Goal: Information Seeking & Learning: Check status

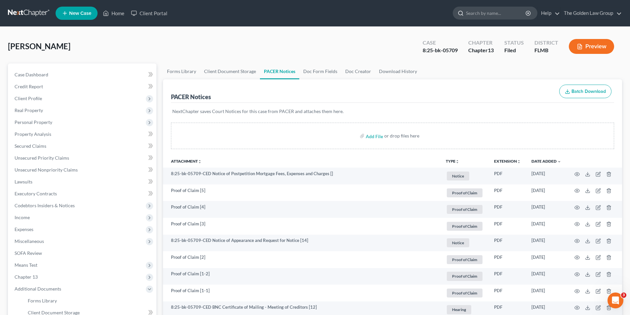
click at [473, 11] on input "search" at bounding box center [496, 13] width 61 height 12
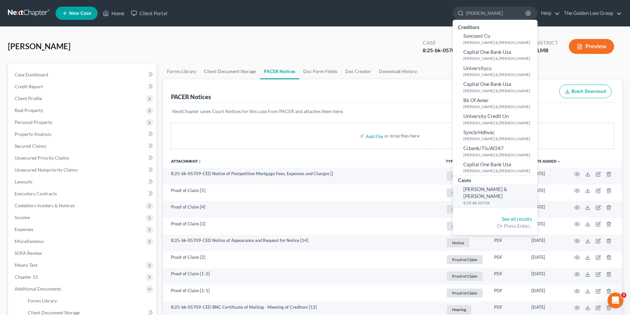
type input "[PERSON_NAME]"
click at [477, 189] on span "[PERSON_NAME] & [PERSON_NAME]" at bounding box center [485, 192] width 44 height 13
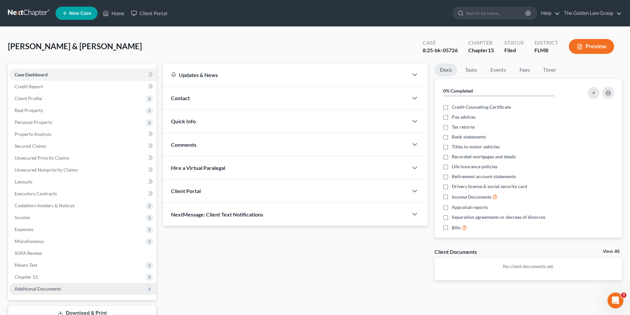
click at [37, 288] on span "Additional Documents" at bounding box center [38, 289] width 47 height 6
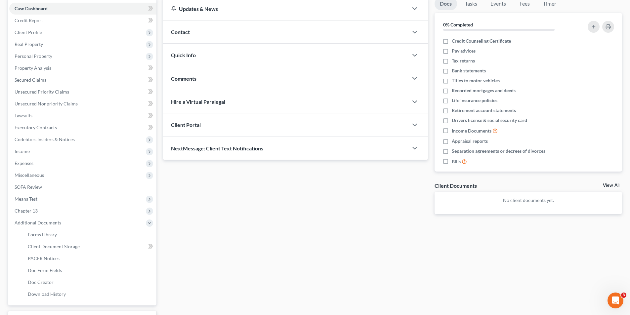
scroll to position [99, 0]
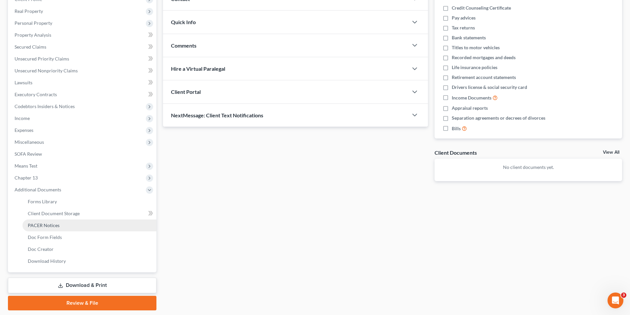
click at [46, 225] on span "PACER Notices" at bounding box center [44, 226] width 32 height 6
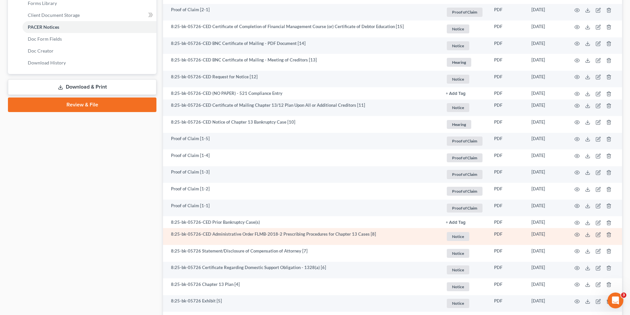
scroll to position [331, 0]
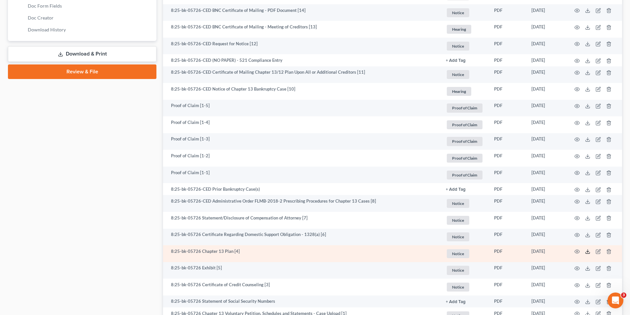
click at [587, 250] on icon at bounding box center [587, 251] width 5 height 5
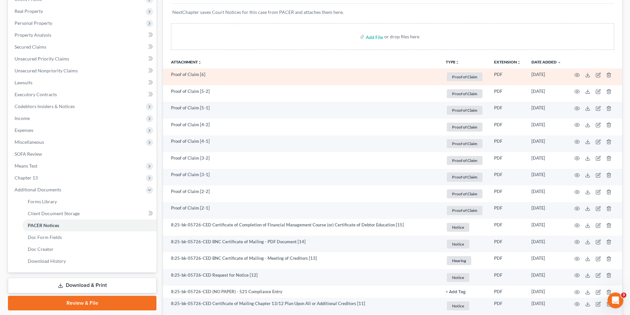
scroll to position [0, 0]
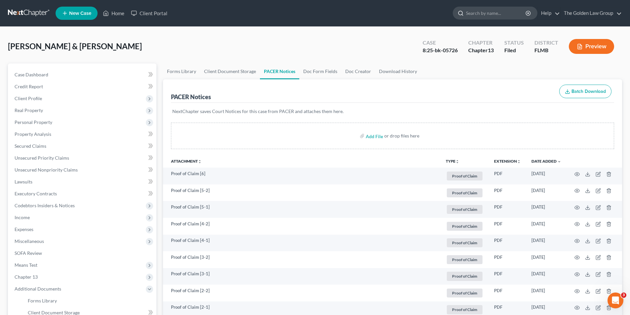
click at [477, 14] on input "search" at bounding box center [496, 13] width 61 height 12
type input "[PERSON_NAME]"
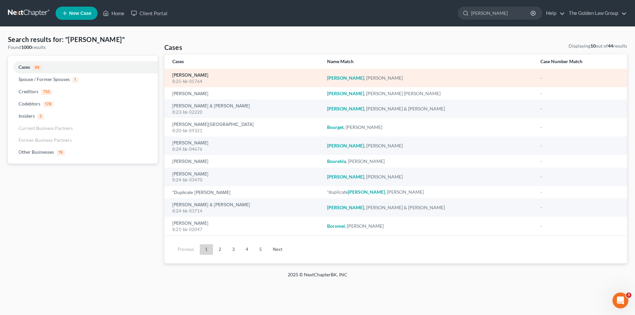
click at [186, 74] on link "[PERSON_NAME]" at bounding box center [190, 75] width 36 height 5
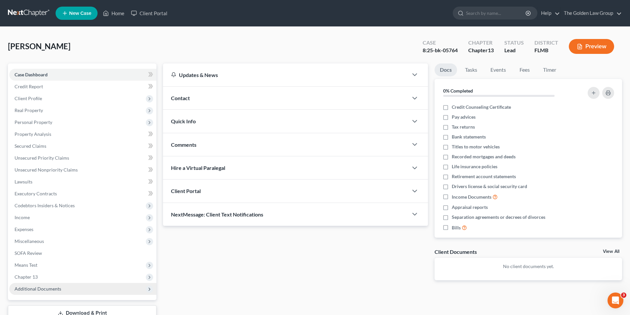
click at [45, 289] on span "Additional Documents" at bounding box center [38, 289] width 47 height 6
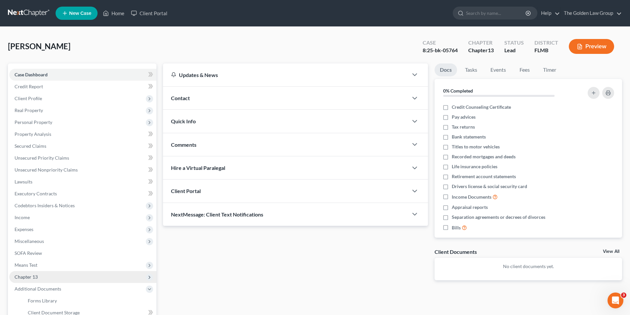
scroll to position [66, 0]
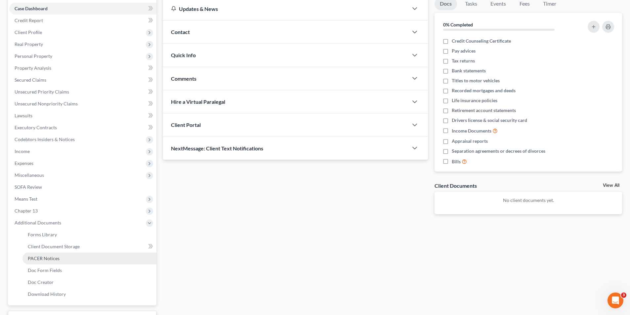
click at [47, 257] on span "PACER Notices" at bounding box center [44, 259] width 32 height 6
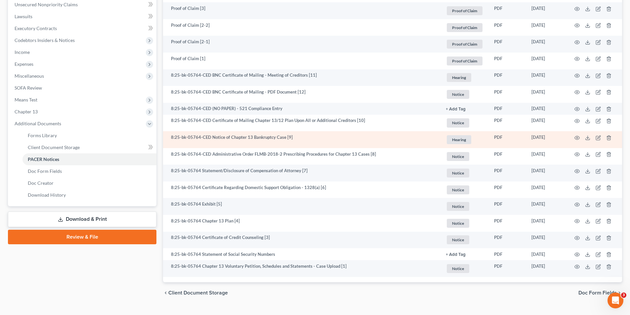
scroll to position [99, 0]
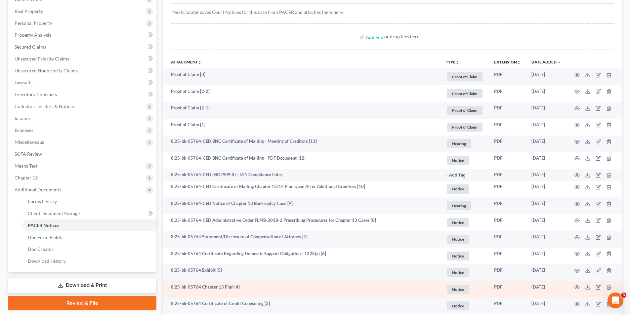
click at [585, 286] on td at bounding box center [595, 289] width 56 height 17
click at [587, 287] on icon at bounding box center [587, 287] width 5 height 5
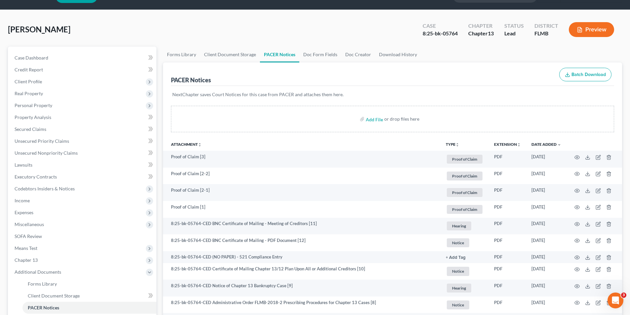
scroll to position [0, 0]
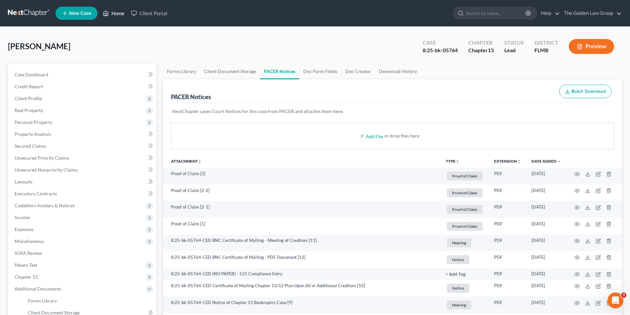
click at [116, 12] on link "Home" at bounding box center [114, 13] width 28 height 12
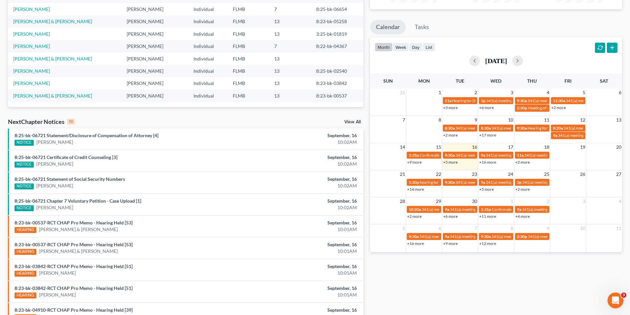
scroll to position [132, 0]
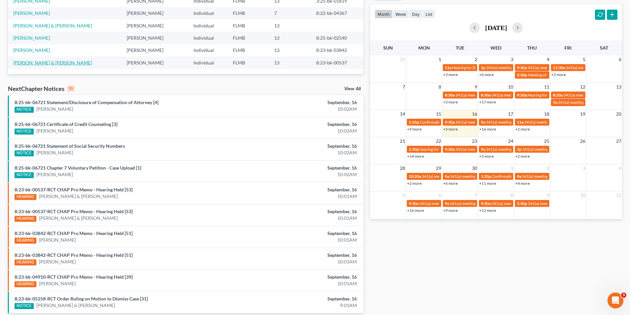
click at [56, 62] on link "[PERSON_NAME] & [PERSON_NAME]" at bounding box center [52, 63] width 79 height 6
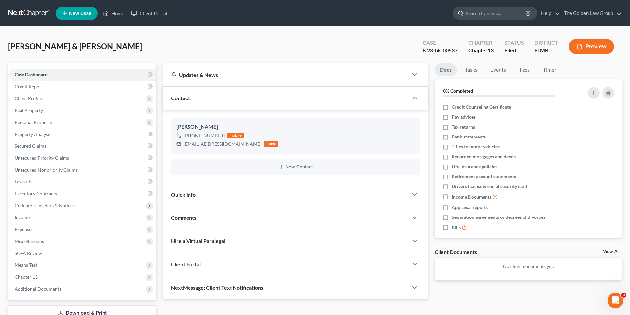
click at [484, 10] on input "search" at bounding box center [496, 13] width 61 height 12
type input "Le, B"
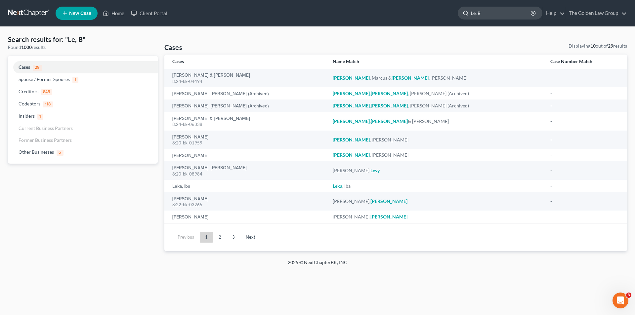
click at [486, 13] on input "Le, B" at bounding box center [501, 13] width 61 height 12
type input "Le, [PERSON_NAME]"
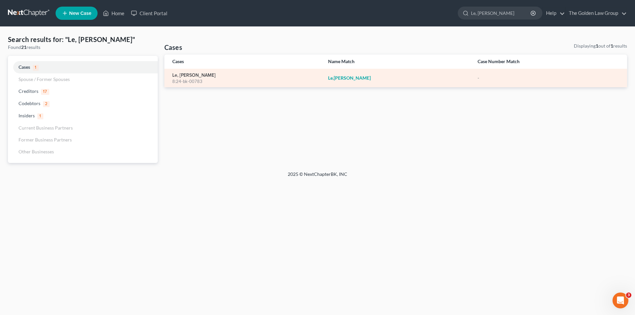
click at [182, 74] on link "Le, [PERSON_NAME]" at bounding box center [193, 75] width 43 height 5
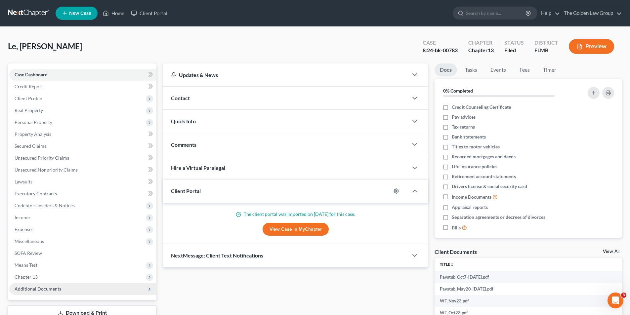
click at [45, 287] on span "Additional Documents" at bounding box center [38, 289] width 47 height 6
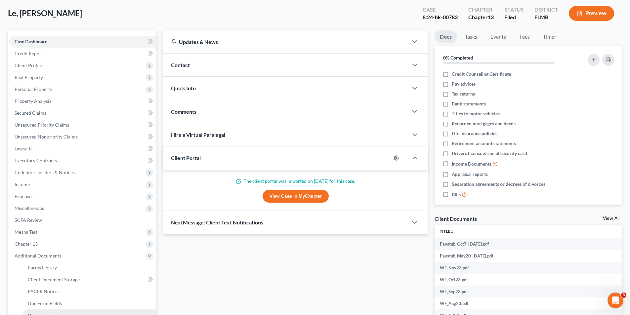
scroll to position [99, 0]
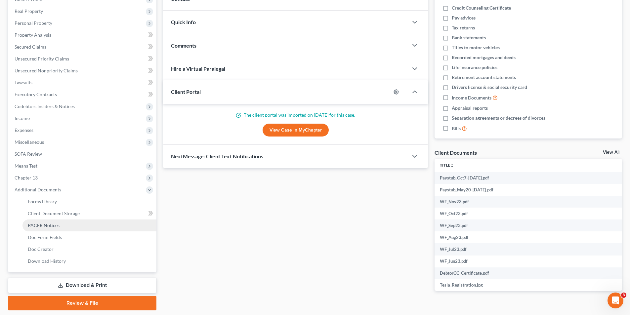
click at [46, 224] on span "PACER Notices" at bounding box center [44, 226] width 32 height 6
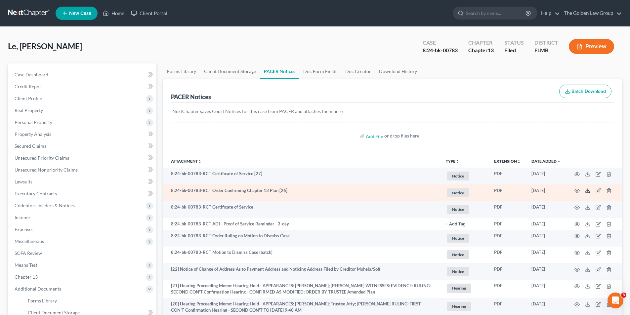
click at [588, 190] on line at bounding box center [588, 190] width 0 height 3
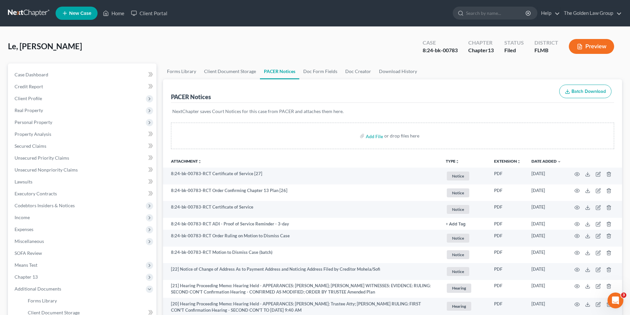
click at [589, 45] on button "Preview" at bounding box center [591, 46] width 45 height 15
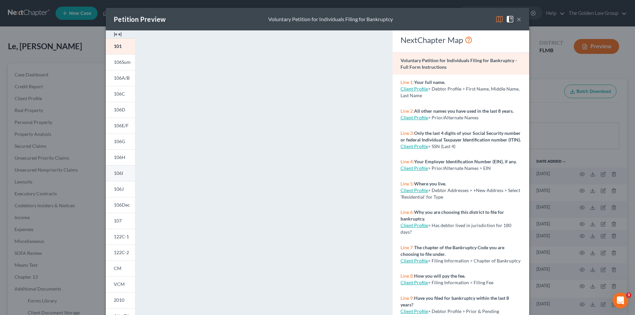
click at [117, 172] on span "106I" at bounding box center [118, 173] width 9 height 6
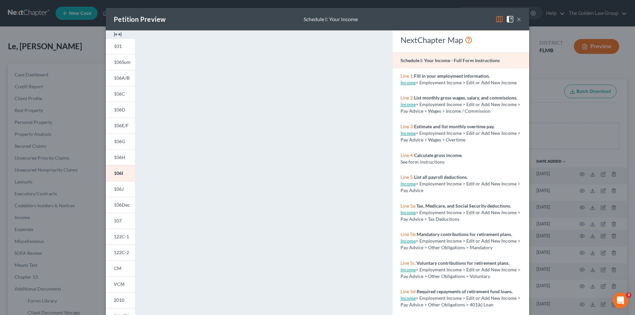
click at [74, 142] on div "Petition Preview Schedule I: Your Income × 101 106Sum 106A/B 106C 106D 106E/F 1…" at bounding box center [317, 157] width 635 height 315
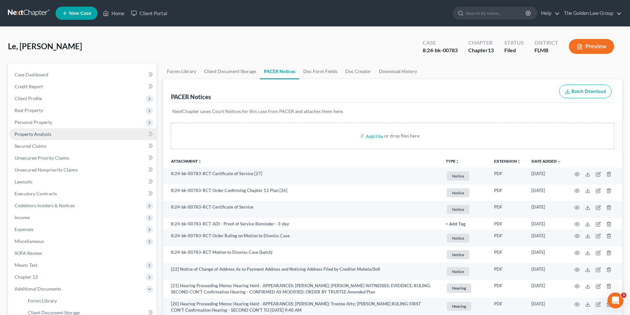
click at [42, 133] on span "Property Analysis" at bounding box center [33, 134] width 37 height 6
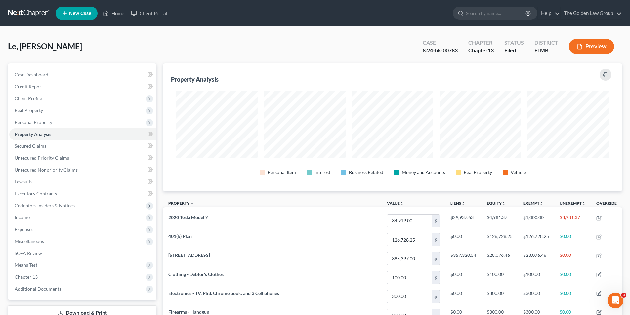
click at [587, 45] on button "Preview" at bounding box center [591, 46] width 45 height 15
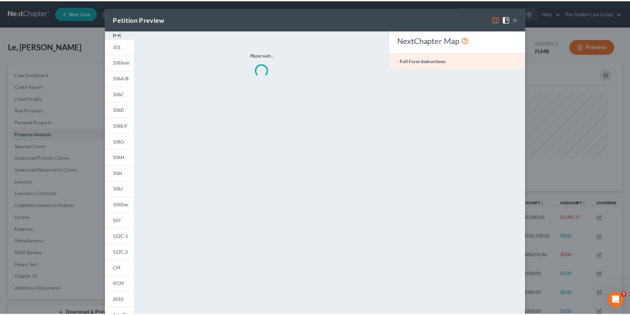
scroll to position [128, 463]
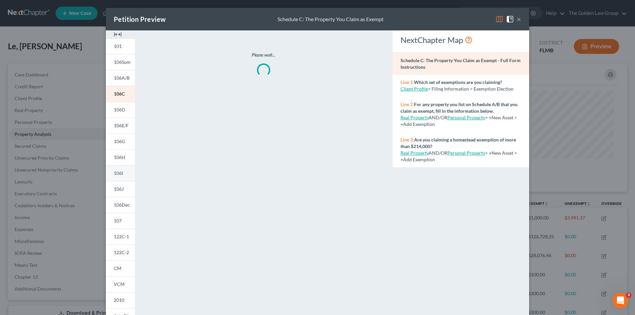
click at [123, 174] on link "106I" at bounding box center [120, 173] width 29 height 16
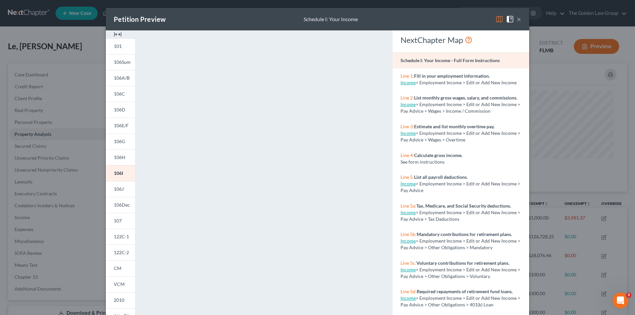
click at [82, 85] on div "Petition Preview Schedule I: Your Income × 101 106Sum 106A/B 106C 106D 106E/F 1…" at bounding box center [317, 157] width 635 height 315
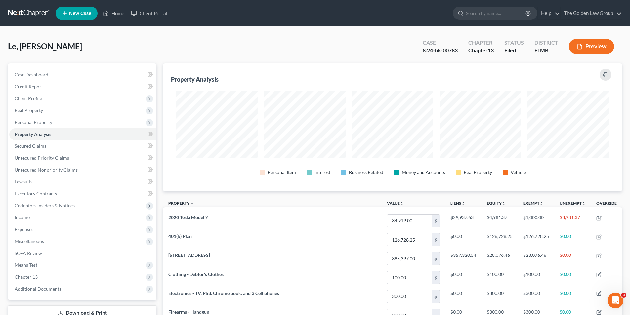
scroll to position [330703, 330372]
click at [489, 13] on input "search" at bounding box center [496, 13] width 61 height 12
click at [120, 12] on link "Home" at bounding box center [114, 13] width 28 height 12
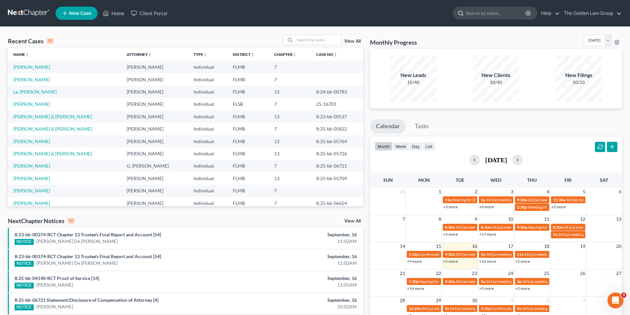
click at [478, 12] on input "search" at bounding box center [496, 13] width 61 height 12
type input "Andion"
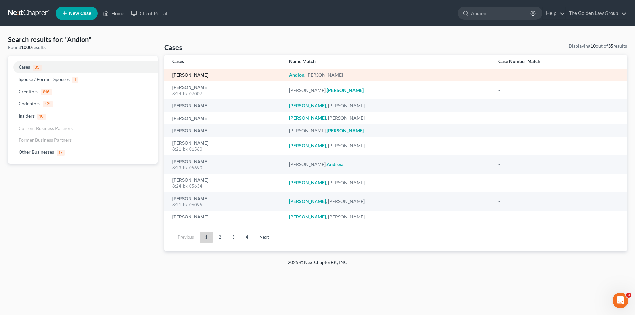
click at [193, 75] on link "[PERSON_NAME]" at bounding box center [190, 75] width 36 height 5
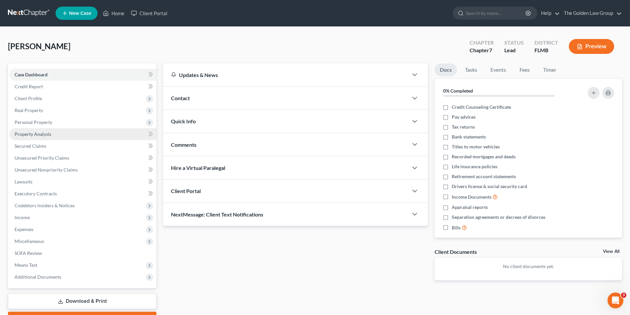
drag, startPoint x: 49, startPoint y: 134, endPoint x: 66, endPoint y: 136, distance: 17.4
click at [50, 133] on span "Property Analysis" at bounding box center [33, 134] width 37 height 6
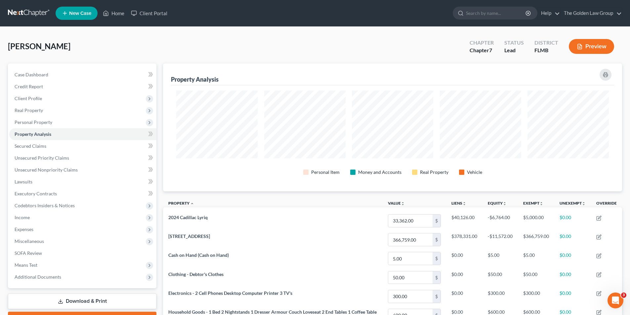
click at [599, 43] on button "Preview" at bounding box center [591, 46] width 45 height 15
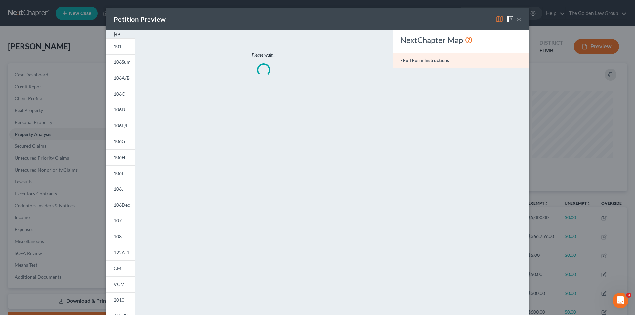
scroll to position [128, 463]
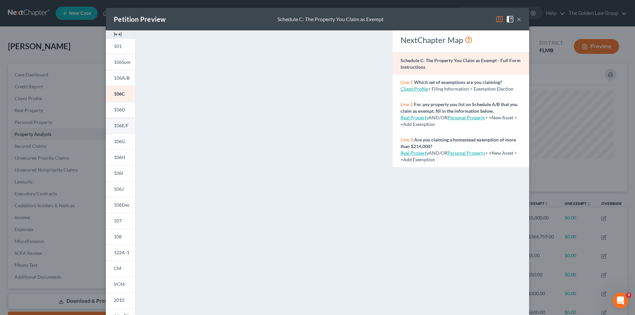
click at [120, 126] on span "106E/F" at bounding box center [121, 126] width 15 height 6
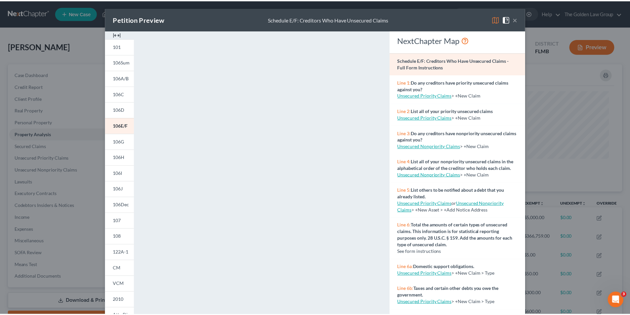
scroll to position [58, 0]
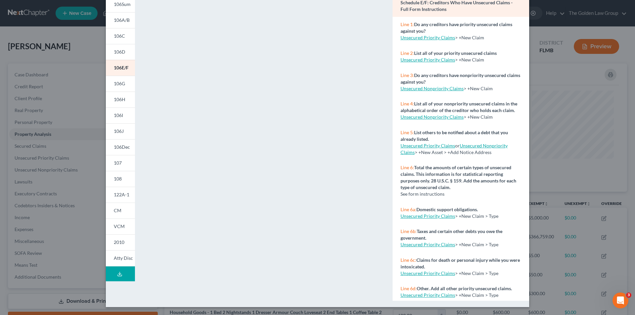
drag, startPoint x: 57, startPoint y: 130, endPoint x: 52, endPoint y: 133, distance: 5.5
click at [56, 130] on div "Petition Preview Schedule E/F: Creditors Who Have Unsecured Claims × 101 106Sum…" at bounding box center [317, 157] width 635 height 315
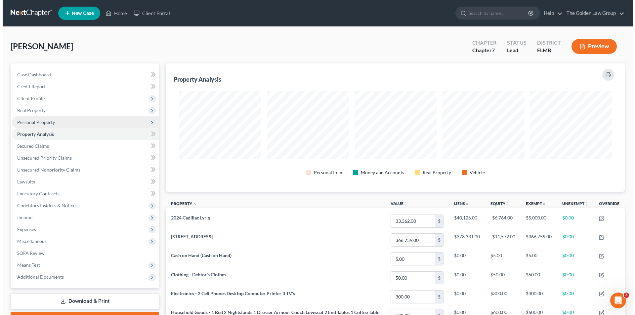
scroll to position [330703, 330372]
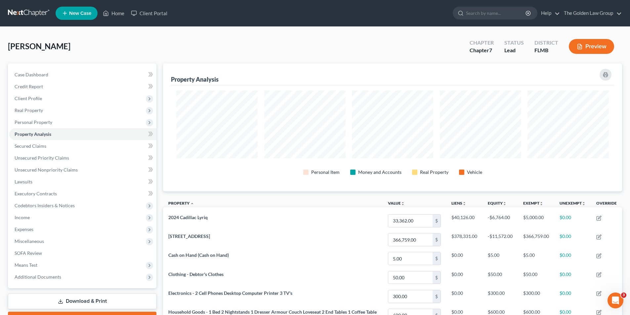
click at [601, 45] on button "Preview" at bounding box center [591, 46] width 45 height 15
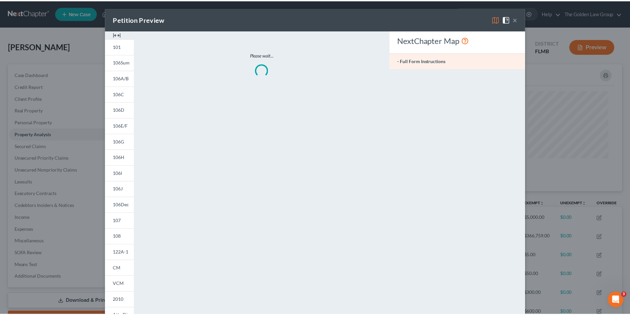
scroll to position [128, 463]
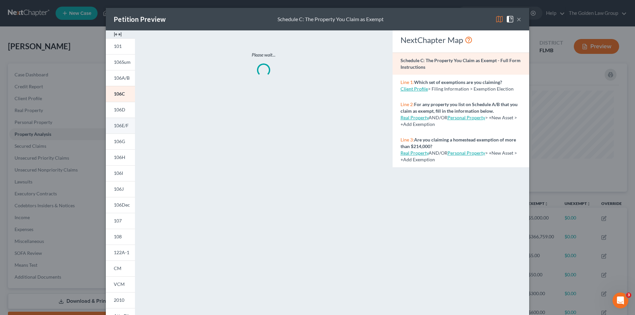
click at [119, 125] on span "106E/F" at bounding box center [121, 126] width 15 height 6
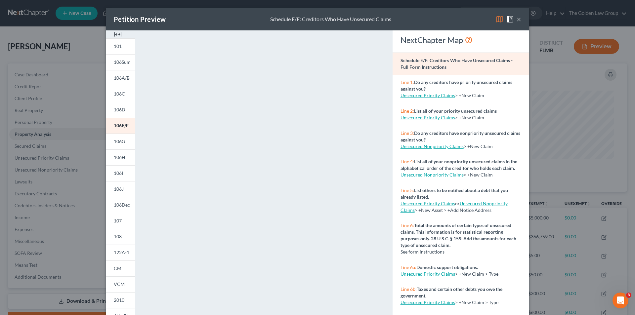
click at [69, 156] on div "Petition Preview Schedule E/F: Creditors Who Have Unsecured Claims × 101 106Sum…" at bounding box center [317, 157] width 635 height 315
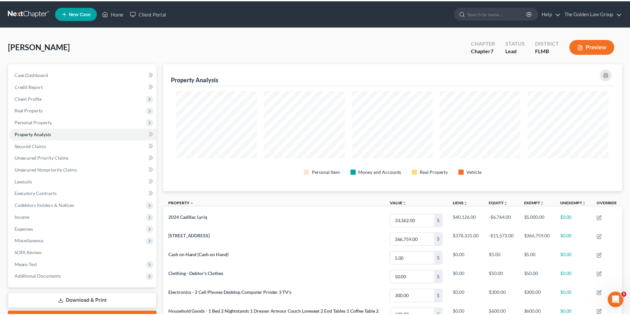
scroll to position [330703, 330372]
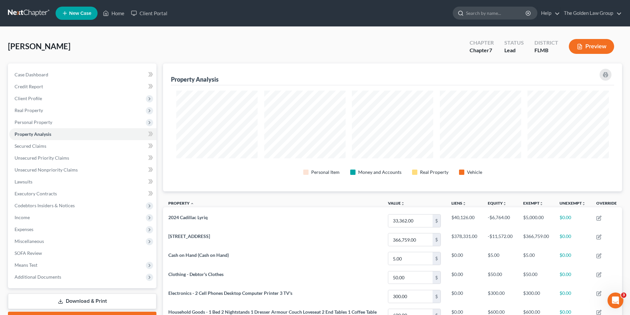
click at [485, 14] on input "search" at bounding box center [496, 13] width 61 height 12
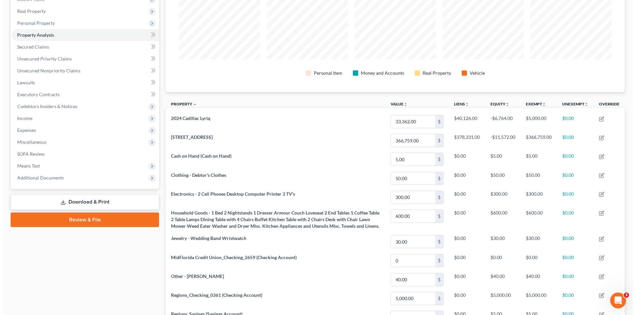
scroll to position [0, 0]
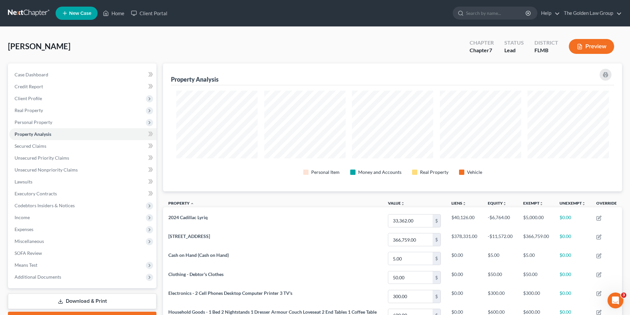
click at [599, 46] on button "Preview" at bounding box center [591, 46] width 45 height 15
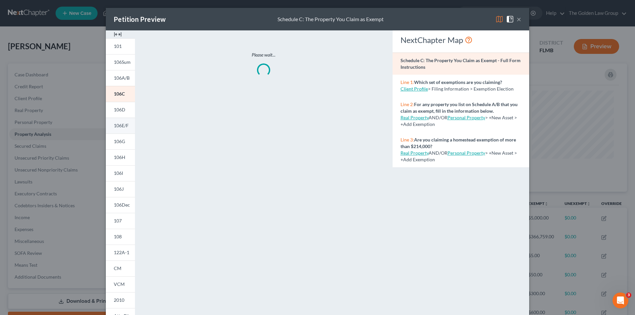
click at [121, 124] on span "106E/F" at bounding box center [121, 126] width 15 height 6
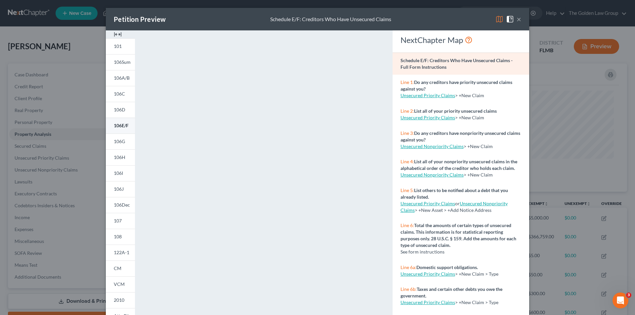
click at [121, 125] on span "106E/F" at bounding box center [121, 126] width 15 height 6
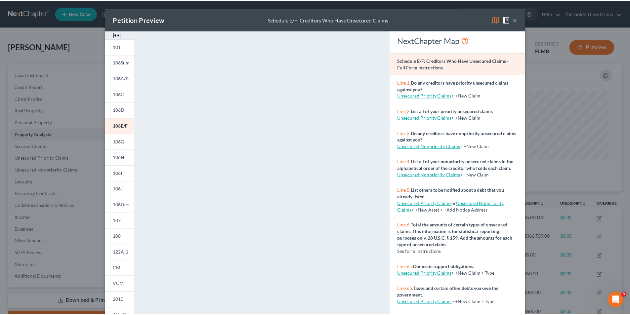
scroll to position [33, 0]
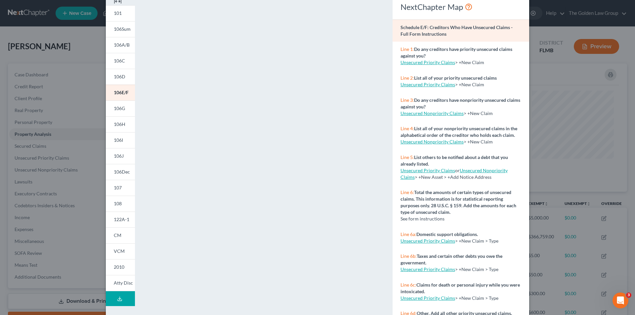
click at [79, 90] on div "Petition Preview Schedule E/F: Creditors Who Have Unsecured Claims × 101 106Sum…" at bounding box center [317, 157] width 635 height 315
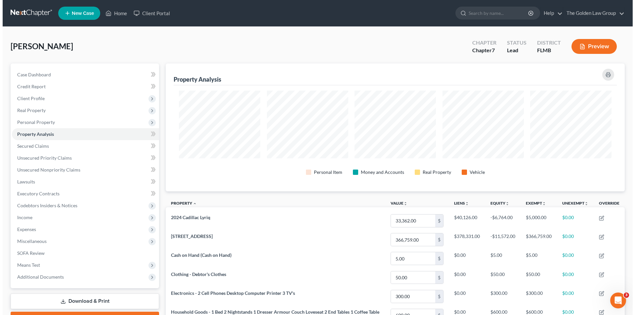
scroll to position [330703, 330372]
click at [117, 12] on link "Home" at bounding box center [114, 13] width 28 height 12
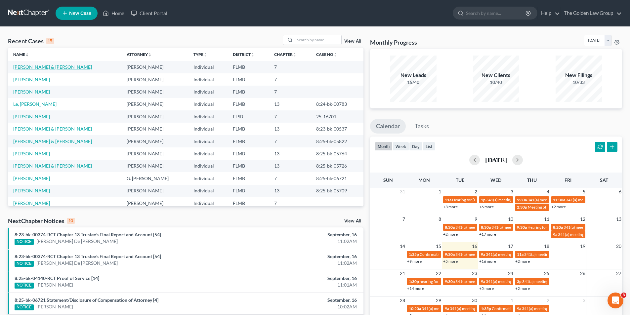
click at [41, 66] on link "[PERSON_NAME] & [PERSON_NAME]" at bounding box center [52, 67] width 79 height 6
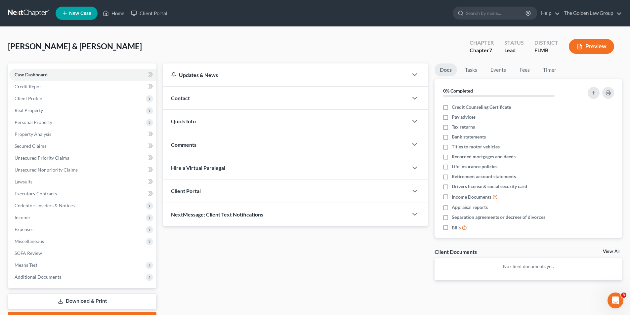
click at [589, 47] on button "Preview" at bounding box center [591, 46] width 45 height 15
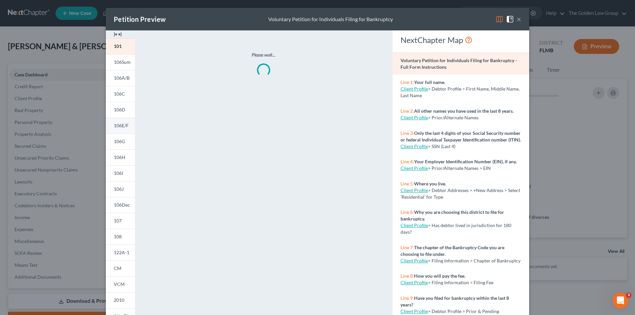
click at [116, 123] on span "106E/F" at bounding box center [121, 126] width 15 height 6
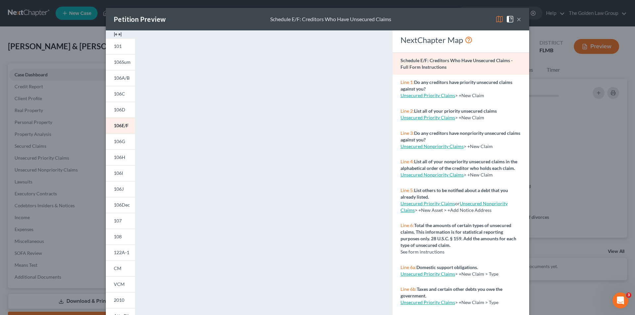
click at [46, 111] on div "Petition Preview Schedule E/F: Creditors Who Have Unsecured Claims × 101 106Sum…" at bounding box center [317, 157] width 635 height 315
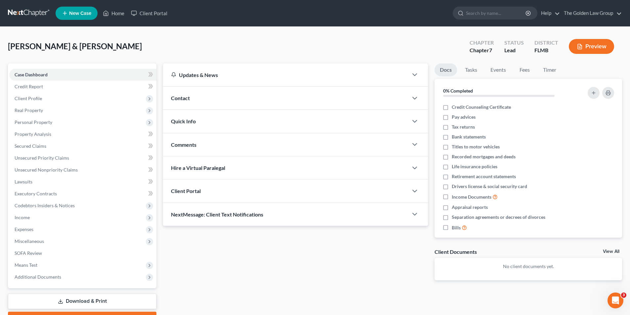
click at [591, 46] on button "Preview" at bounding box center [591, 46] width 45 height 15
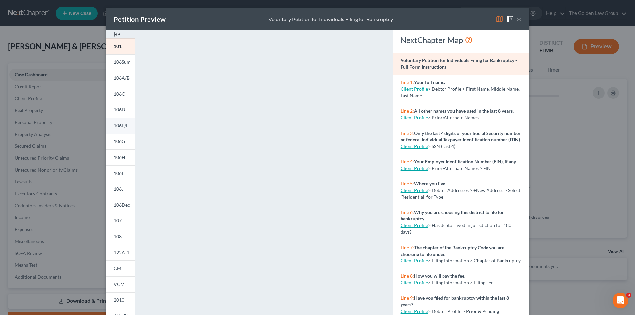
click at [125, 125] on span "106E/F" at bounding box center [121, 126] width 15 height 6
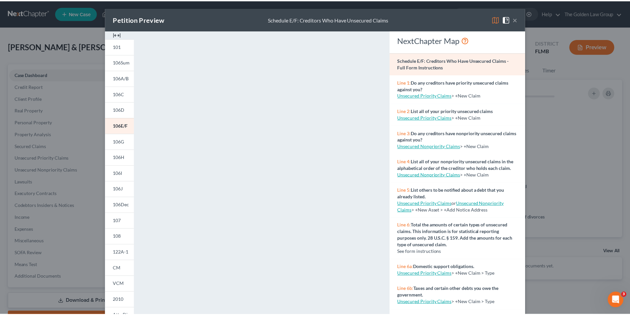
scroll to position [58, 0]
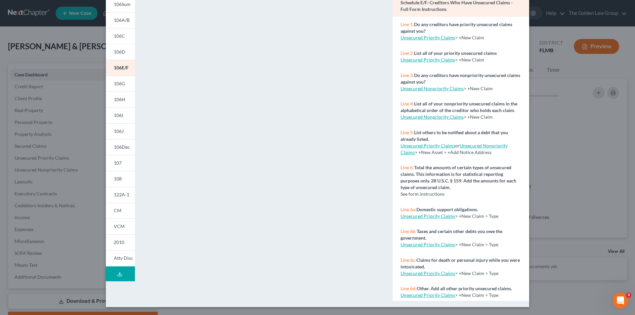
click at [37, 115] on div "Petition Preview Schedule E/F: Creditors Who Have Unsecured Claims × 101 106Sum…" at bounding box center [317, 157] width 635 height 315
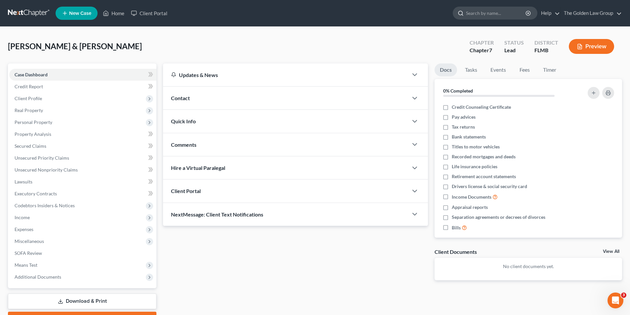
click at [473, 13] on input "search" at bounding box center [496, 13] width 61 height 12
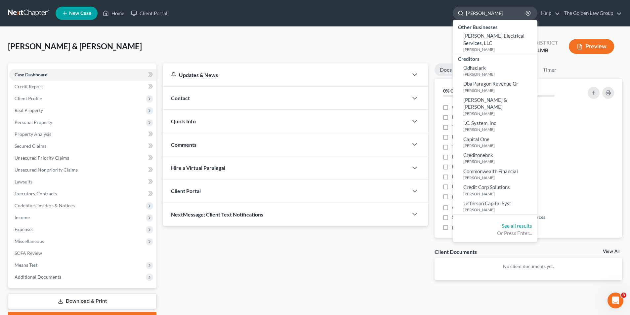
type input "[PERSON_NAME]"
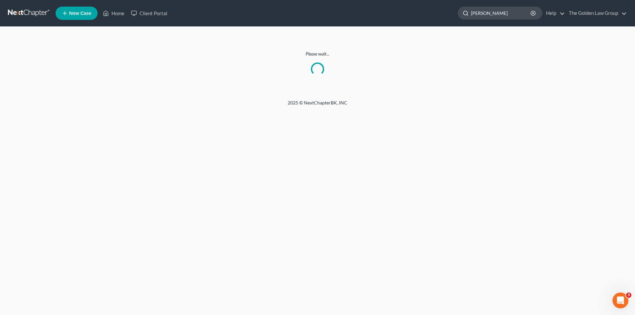
click at [505, 12] on input "[PERSON_NAME]" at bounding box center [501, 13] width 61 height 12
click at [117, 12] on link "Home" at bounding box center [114, 13] width 28 height 12
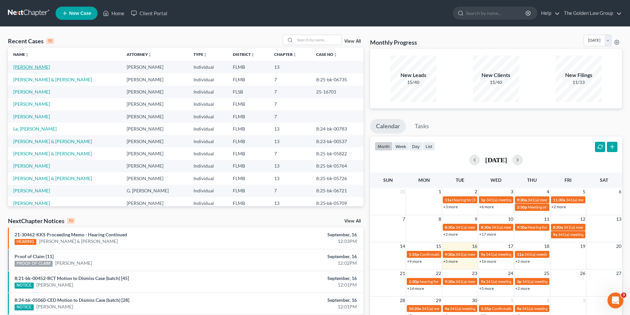
click at [29, 66] on link "[PERSON_NAME]" at bounding box center [31, 67] width 37 height 6
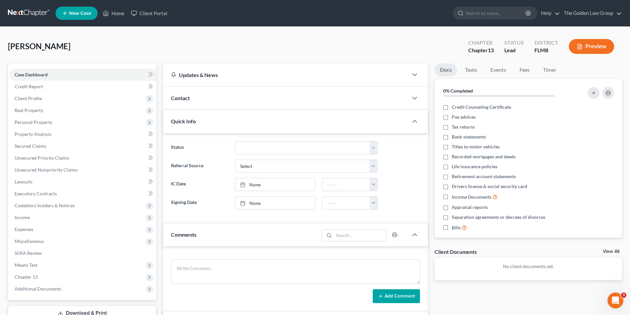
click at [598, 45] on button "Preview" at bounding box center [591, 46] width 45 height 15
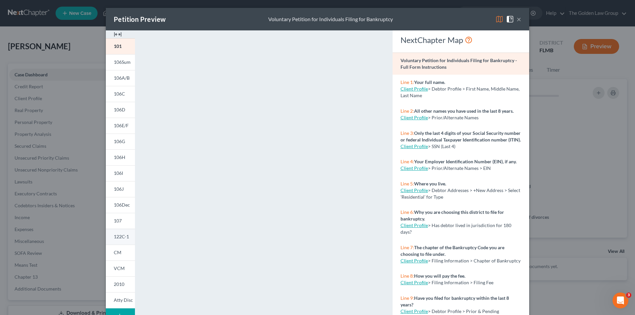
click at [121, 237] on span "122C-1" at bounding box center [121, 237] width 15 height 6
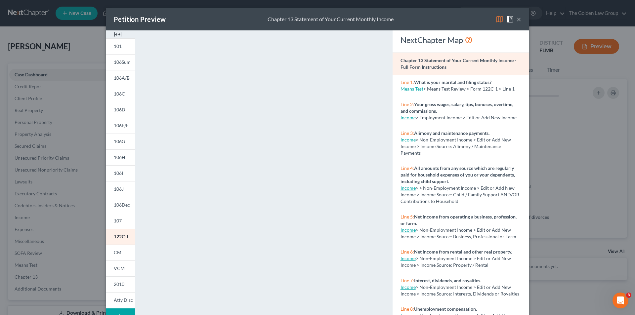
click at [62, 136] on div "Petition Preview Chapter 13 Statement of Your Current Monthly Income × 101 106S…" at bounding box center [317, 157] width 635 height 315
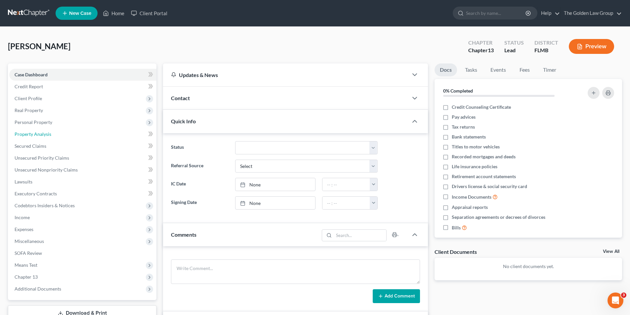
click at [45, 132] on span "Property Analysis" at bounding box center [33, 134] width 37 height 6
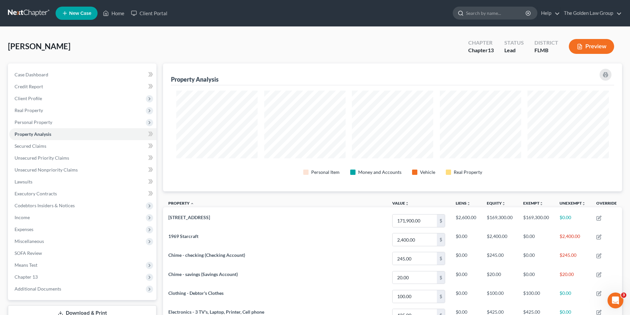
click at [476, 12] on input "search" at bounding box center [496, 13] width 61 height 12
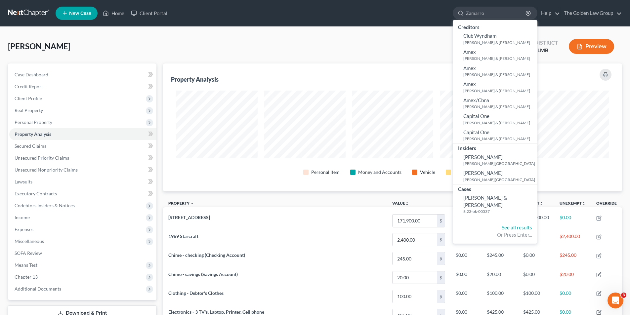
type input "[PERSON_NAME]"
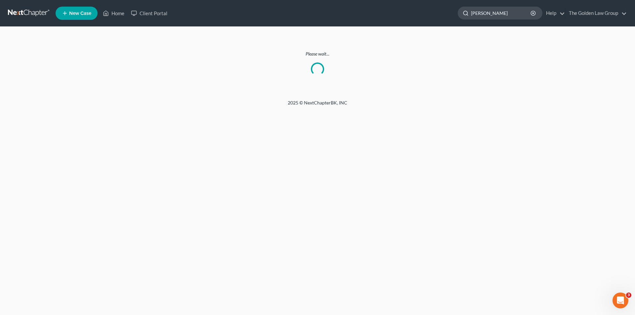
click at [493, 12] on input "[PERSON_NAME]" at bounding box center [501, 13] width 61 height 12
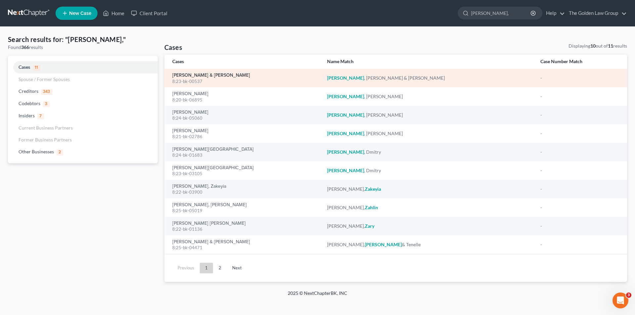
type input "[PERSON_NAME],"
click at [193, 77] on link "[PERSON_NAME] & [PERSON_NAME]" at bounding box center [211, 75] width 78 height 5
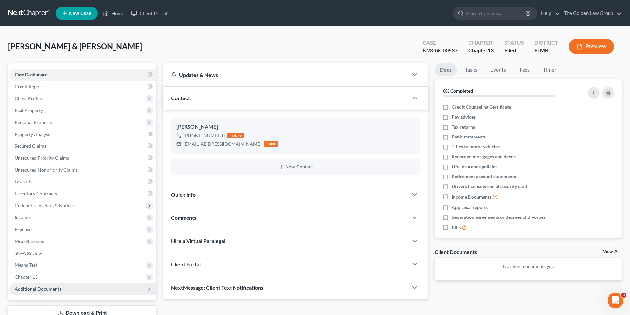
click at [29, 287] on span "Additional Documents" at bounding box center [38, 289] width 47 height 6
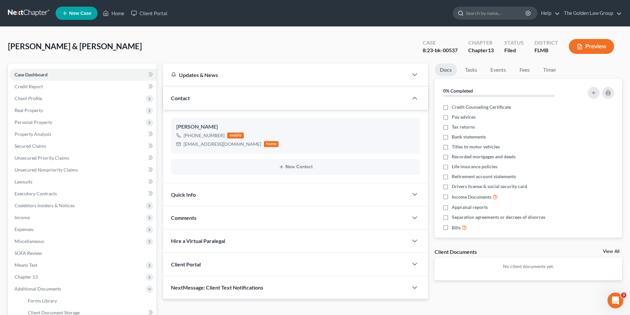
click at [473, 13] on input "search" at bounding box center [496, 13] width 61 height 12
type input "[PERSON_NAME]"
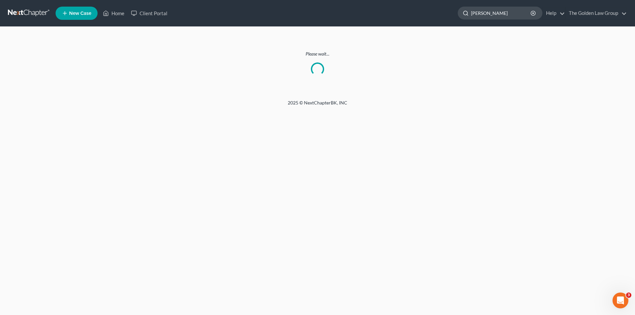
click at [498, 14] on input "[PERSON_NAME]" at bounding box center [501, 13] width 61 height 12
click at [308, 121] on div "Home New Case Client Portal The Golden Law Group [PERSON_NAME][EMAIL_ADDRESS][D…" at bounding box center [317, 157] width 635 height 315
click at [501, 13] on input "[PERSON_NAME]" at bounding box center [501, 13] width 61 height 12
type input "J"
click at [120, 13] on link "Home" at bounding box center [114, 13] width 28 height 12
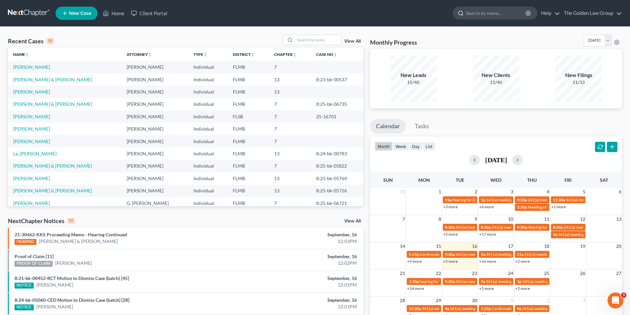
click at [478, 13] on input "search" at bounding box center [496, 13] width 61 height 12
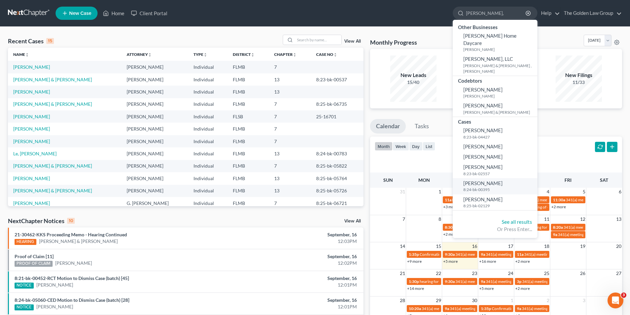
type input "[PERSON_NAME],"
click at [479, 180] on span "[PERSON_NAME]" at bounding box center [482, 183] width 39 height 6
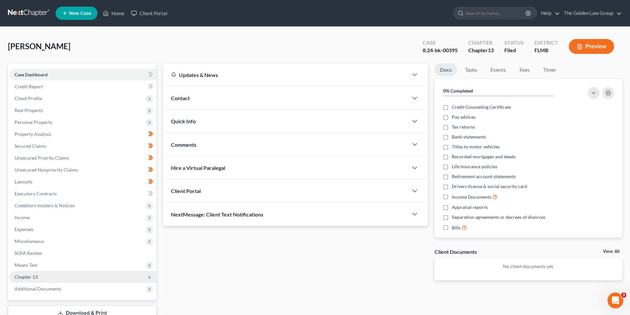
scroll to position [48, 0]
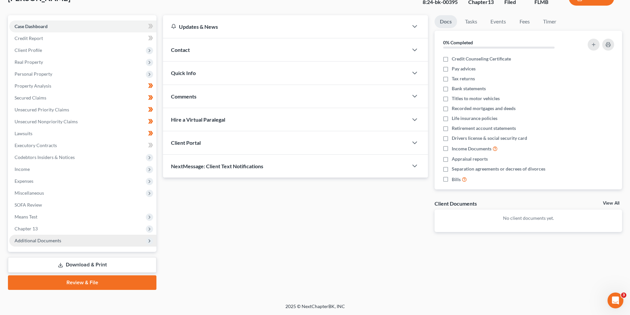
click at [47, 242] on span "Additional Documents" at bounding box center [38, 241] width 47 height 6
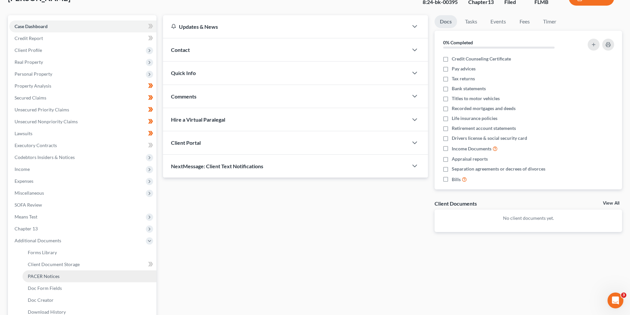
click at [45, 275] on span "PACER Notices" at bounding box center [44, 277] width 32 height 6
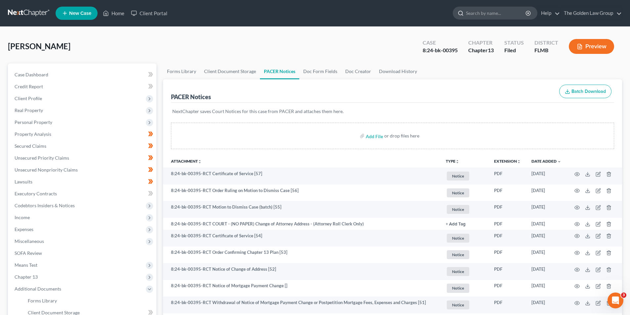
click at [471, 15] on input "search" at bounding box center [496, 13] width 61 height 12
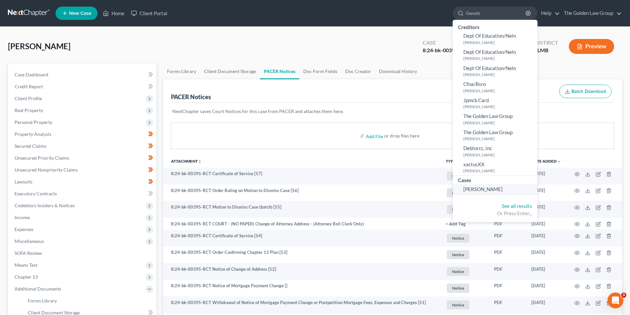
type input "Gwodz"
click at [482, 190] on span "[PERSON_NAME]" at bounding box center [482, 189] width 39 height 6
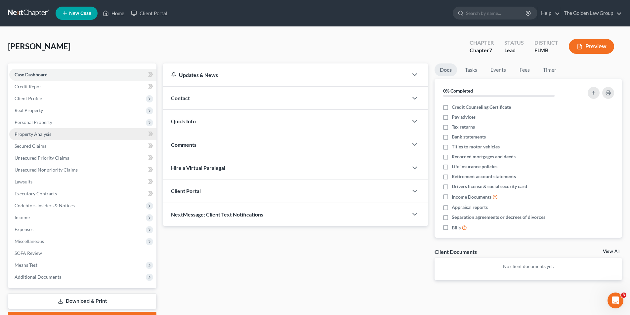
click at [47, 132] on span "Property Analysis" at bounding box center [33, 134] width 37 height 6
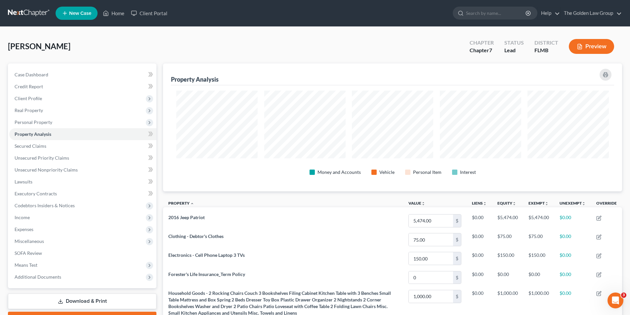
click at [602, 41] on button "Preview" at bounding box center [591, 46] width 45 height 15
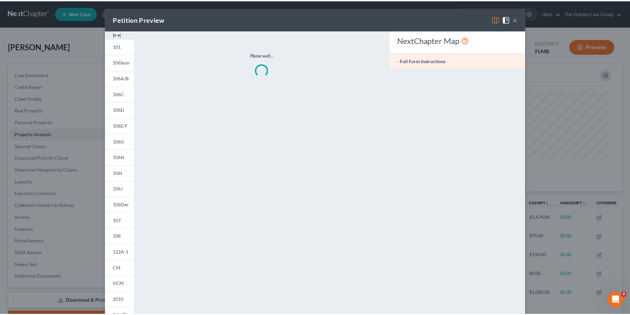
scroll to position [128, 463]
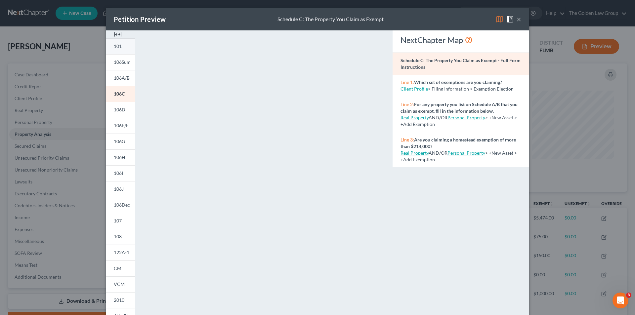
click at [123, 43] on link "101" at bounding box center [120, 46] width 29 height 16
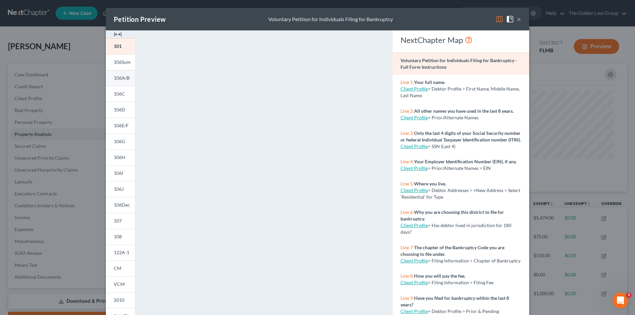
click at [122, 77] on span "106A/B" at bounding box center [122, 78] width 16 height 6
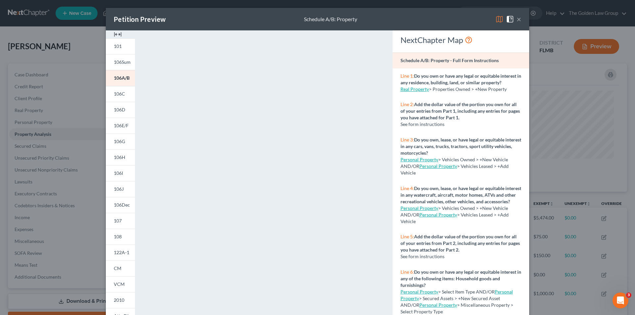
click at [52, 193] on div "Petition Preview Schedule A/B: Property × 101 106Sum 106A/B 106C 106D 106E/F 10…" at bounding box center [317, 157] width 635 height 315
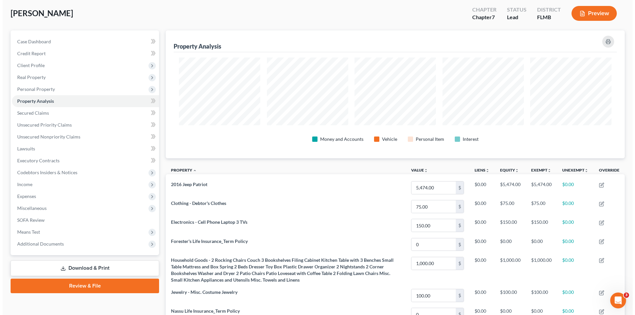
scroll to position [0, 0]
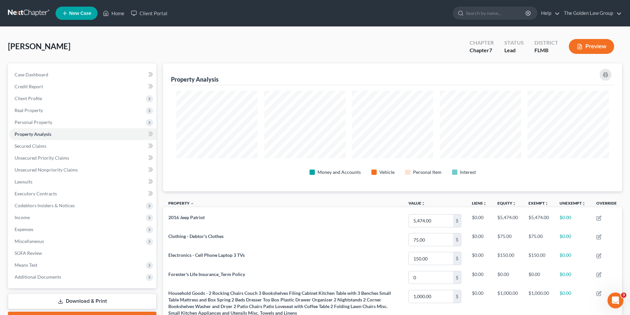
click at [591, 48] on button "Preview" at bounding box center [591, 46] width 45 height 15
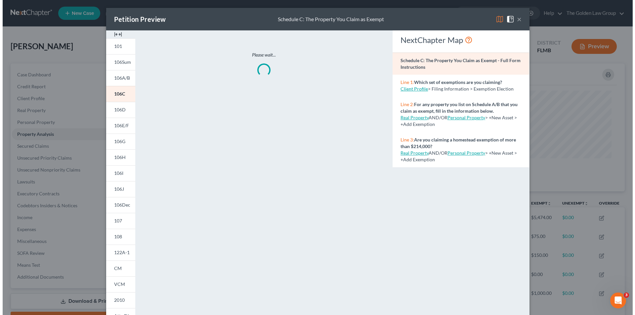
scroll to position [128, 463]
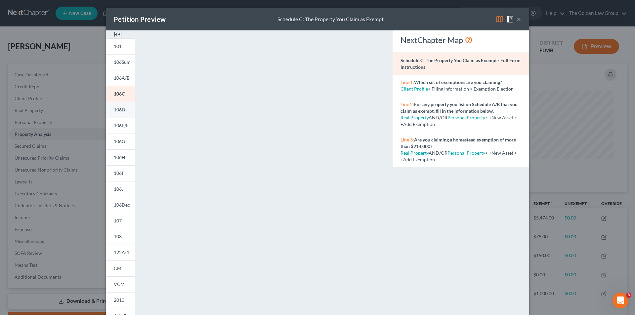
click at [117, 111] on span "106D" at bounding box center [120, 110] width 12 height 6
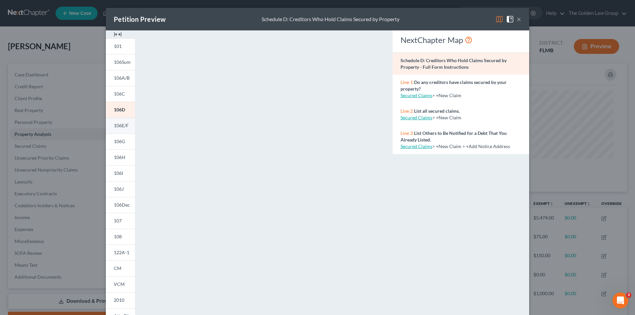
click at [118, 124] on span "106E/F" at bounding box center [121, 126] width 15 height 6
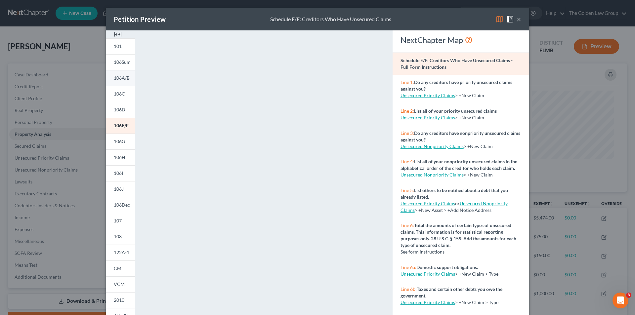
click at [121, 77] on span "106A/B" at bounding box center [122, 78] width 16 height 6
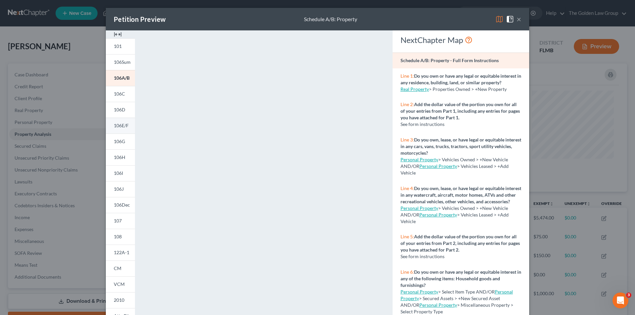
click at [119, 125] on span "106E/F" at bounding box center [121, 126] width 15 height 6
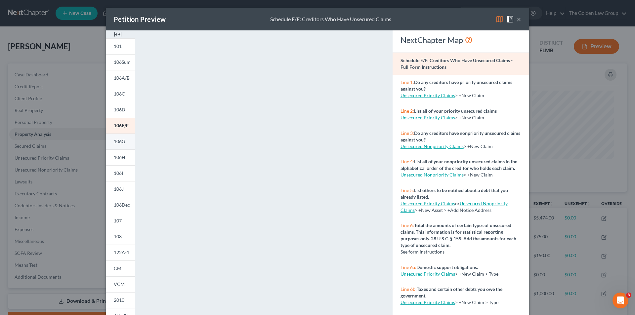
click at [119, 142] on span "106G" at bounding box center [119, 142] width 11 height 6
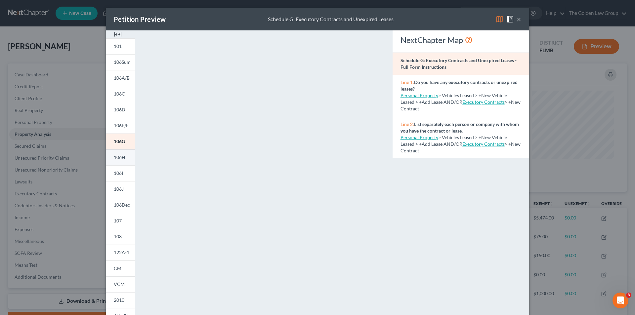
click at [120, 157] on span "106H" at bounding box center [120, 157] width 12 height 6
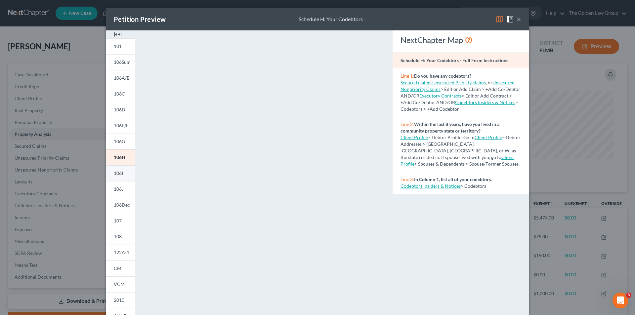
click at [121, 174] on span "106I" at bounding box center [118, 173] width 9 height 6
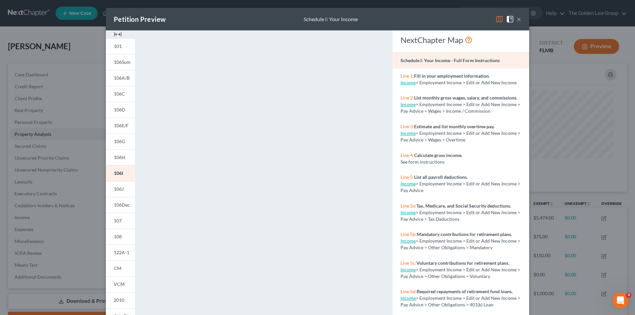
scroll to position [58, 0]
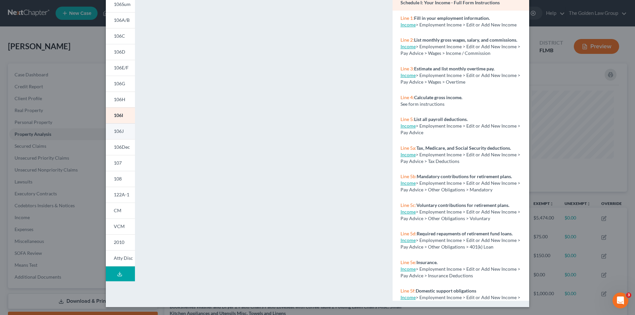
drag, startPoint x: 116, startPoint y: 131, endPoint x: 136, endPoint y: 136, distance: 20.1
click at [117, 131] on span "106J" at bounding box center [119, 131] width 10 height 6
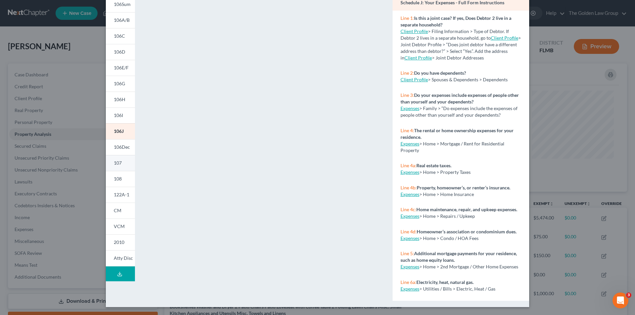
click at [118, 161] on span "107" at bounding box center [118, 163] width 8 height 6
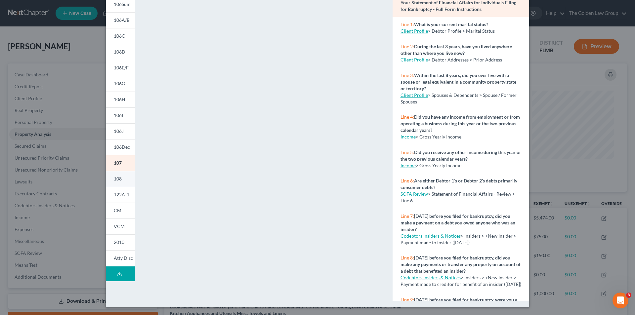
click at [121, 178] on link "108" at bounding box center [120, 179] width 29 height 16
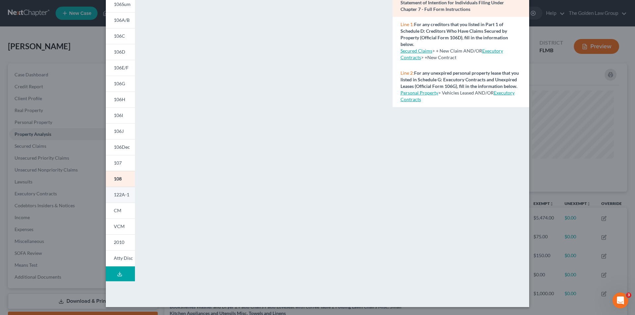
click at [118, 194] on span "122A-1" at bounding box center [122, 195] width 16 height 6
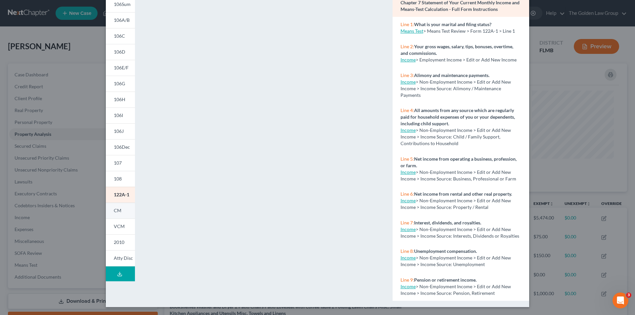
click at [117, 210] on span "CM" at bounding box center [118, 211] width 8 height 6
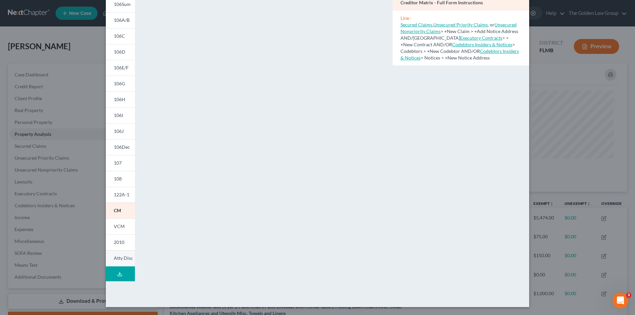
click at [116, 258] on span "Atty Disc" at bounding box center [123, 258] width 19 height 6
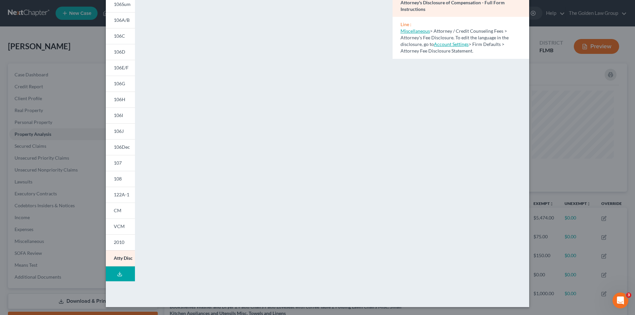
click at [66, 130] on div "Petition Preview Attorney's Disclosure of Compensation × 101 106Sum 106A/B 106C…" at bounding box center [317, 157] width 635 height 315
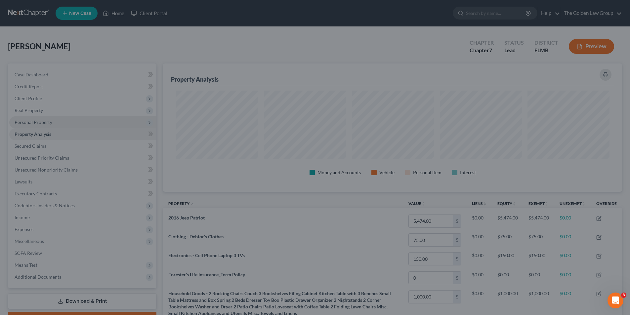
scroll to position [330703, 330372]
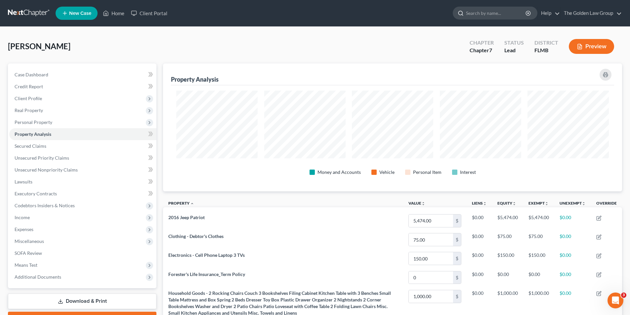
click at [491, 13] on input "search" at bounding box center [496, 13] width 61 height 12
type input "[PERSON_NAME]"
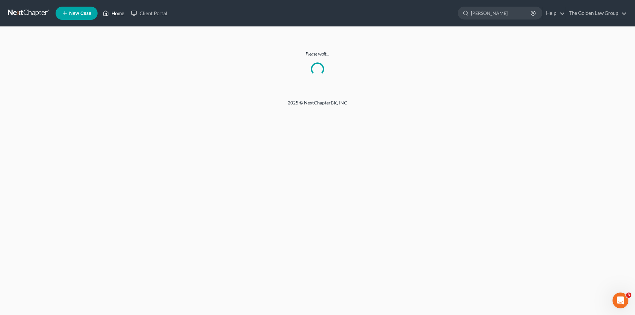
click at [120, 13] on link "Home" at bounding box center [114, 13] width 28 height 12
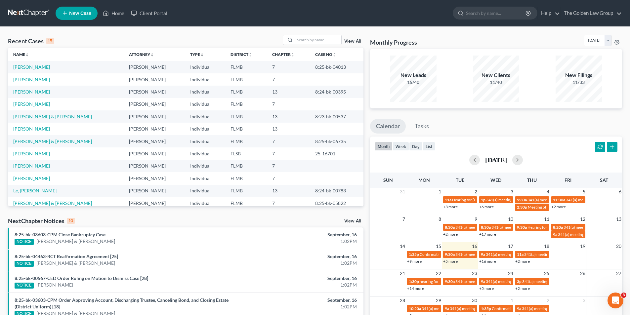
click at [37, 117] on link "[PERSON_NAME] & [PERSON_NAME]" at bounding box center [52, 117] width 79 height 6
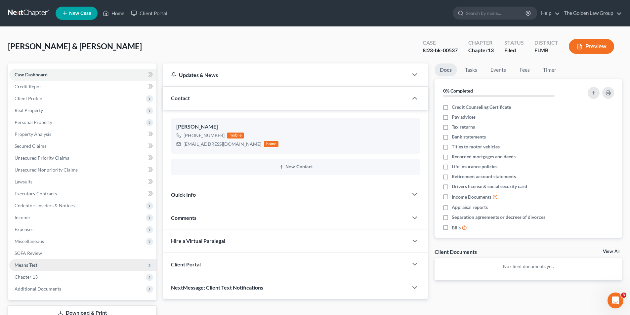
drag, startPoint x: 44, startPoint y: 289, endPoint x: 82, endPoint y: 262, distance: 47.0
click at [44, 289] on span "Additional Documents" at bounding box center [38, 289] width 47 height 6
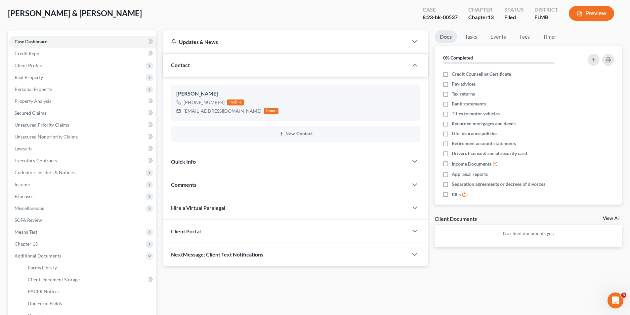
scroll to position [66, 0]
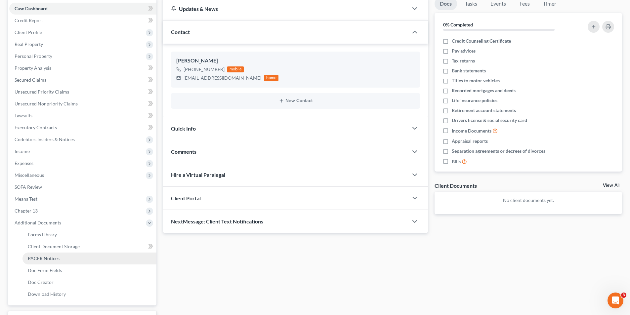
click at [50, 258] on span "PACER Notices" at bounding box center [44, 259] width 32 height 6
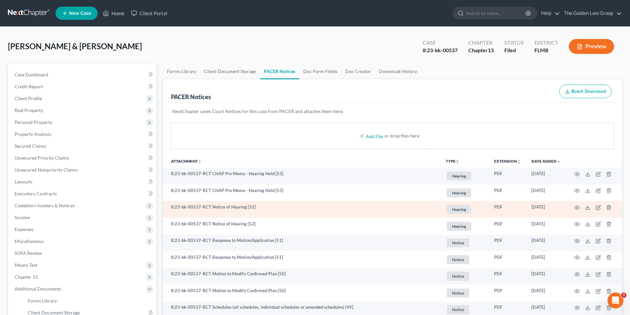
scroll to position [66, 0]
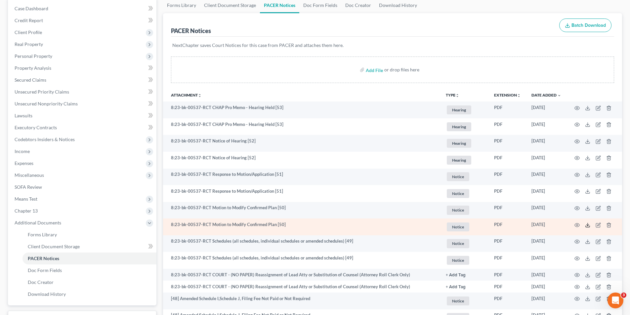
click at [588, 224] on icon at bounding box center [587, 225] width 5 height 5
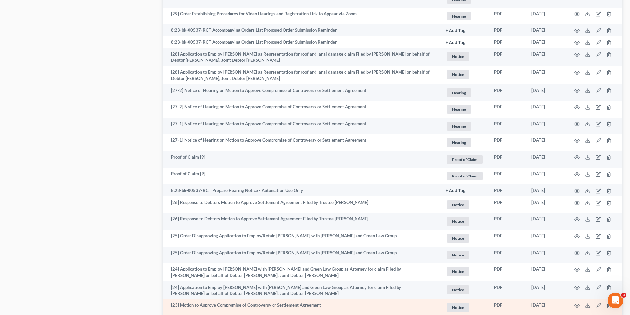
scroll to position [1151, 0]
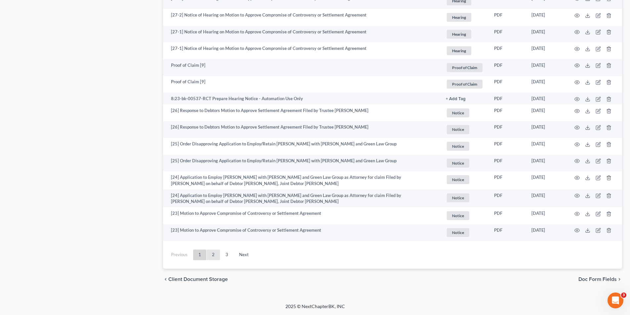
click at [214, 254] on link "2" at bounding box center [213, 255] width 13 height 11
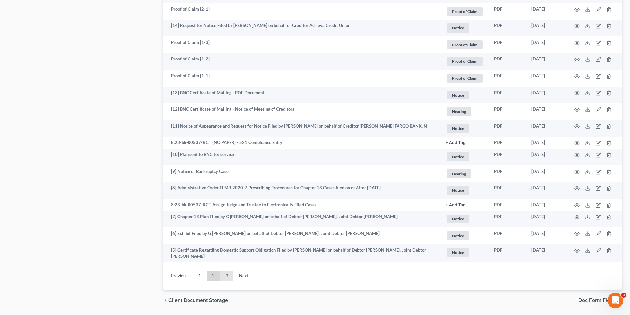
click at [226, 272] on link "3" at bounding box center [226, 276] width 13 height 11
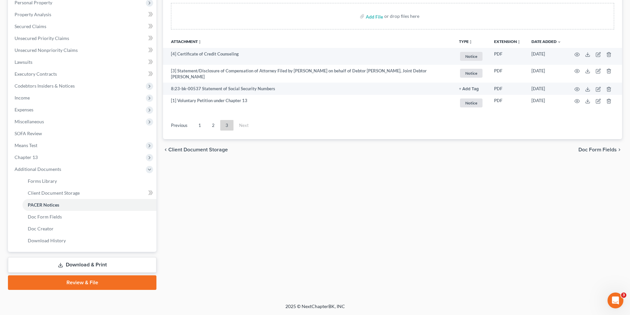
scroll to position [120, 0]
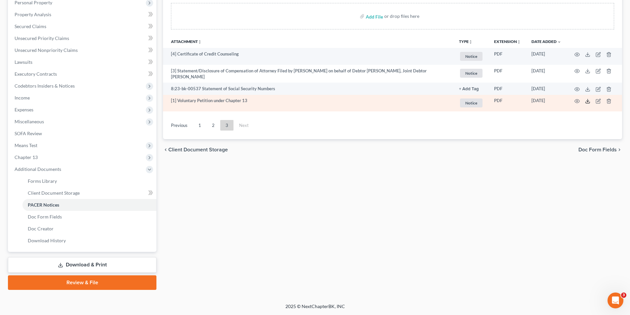
click at [588, 100] on icon at bounding box center [587, 101] width 5 height 5
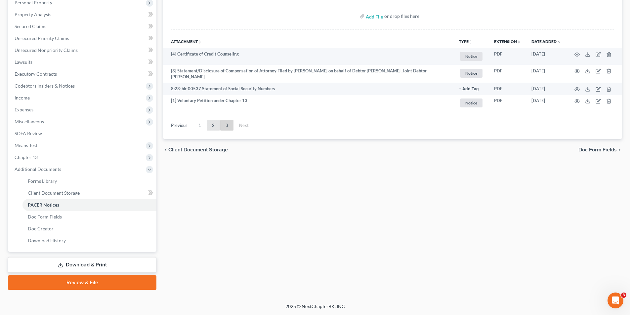
click at [213, 123] on link "2" at bounding box center [213, 125] width 13 height 11
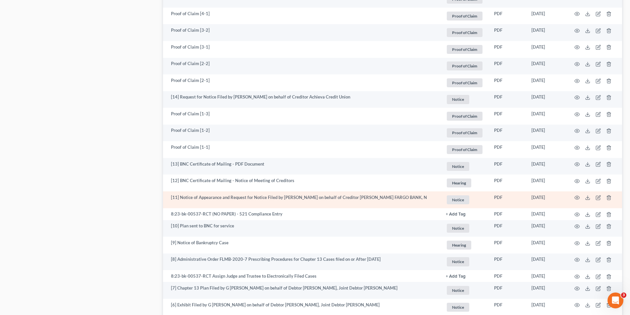
scroll to position [1172, 0]
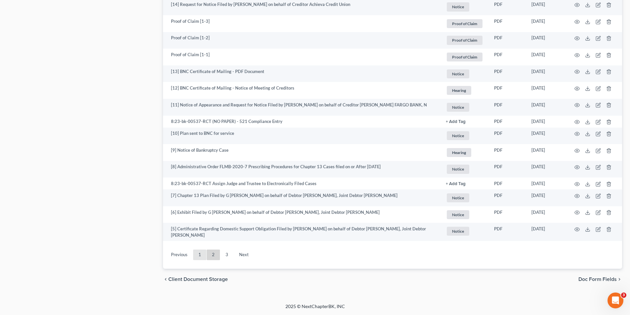
click at [200, 254] on link "1" at bounding box center [199, 255] width 13 height 11
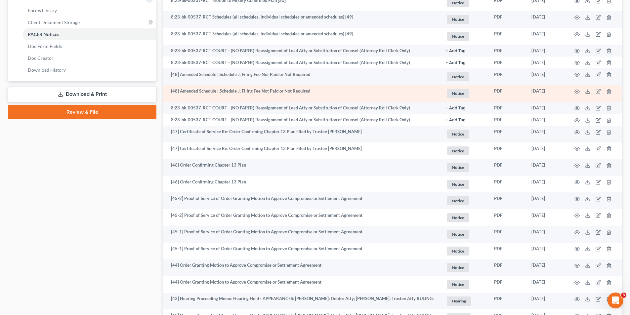
scroll to position [224, 0]
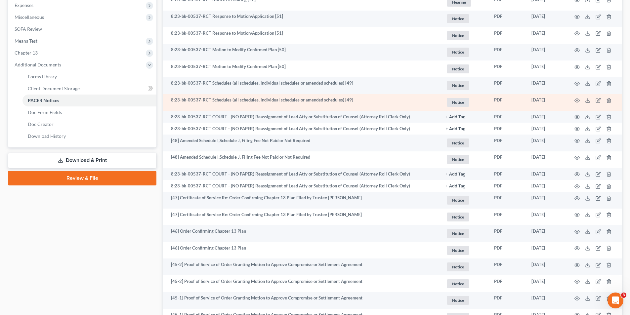
drag, startPoint x: 305, startPoint y: 100, endPoint x: 343, endPoint y: 98, distance: 38.4
click at [364, 87] on td "8:23-bk-00537-RCT Schedules (all schedules, individual schedules or amended sch…" at bounding box center [302, 85] width 278 height 17
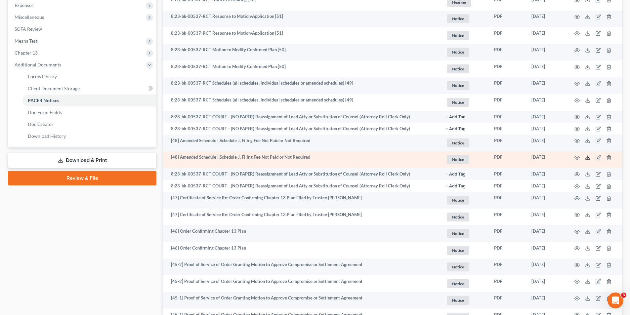
click at [588, 157] on icon at bounding box center [587, 157] width 5 height 5
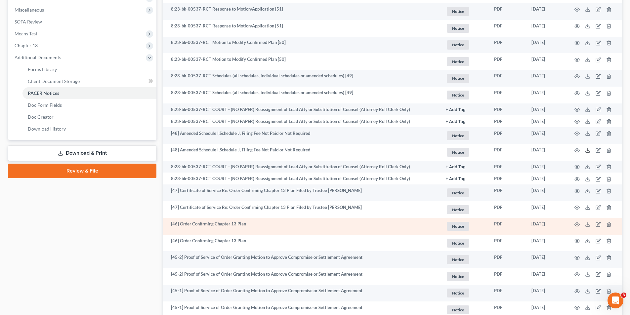
scroll to position [265, 0]
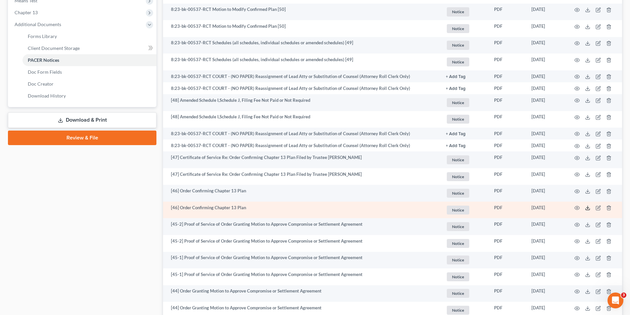
click at [588, 208] on icon at bounding box center [587, 207] width 5 height 5
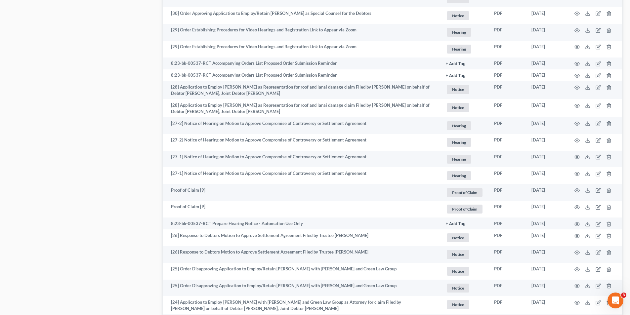
scroll to position [1151, 0]
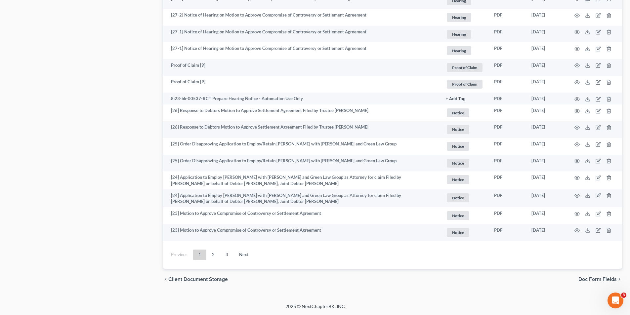
click at [226, 255] on link "3" at bounding box center [226, 255] width 13 height 11
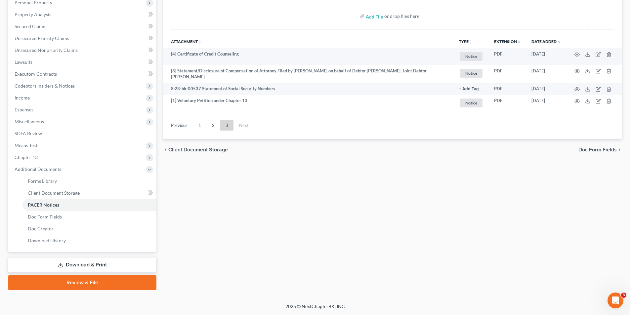
scroll to position [54, 0]
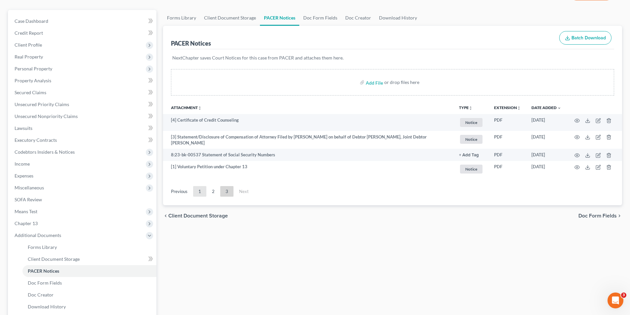
click at [199, 191] on link "1" at bounding box center [199, 191] width 13 height 11
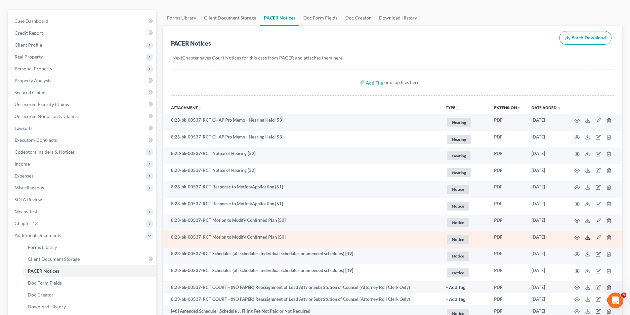
click at [587, 238] on polyline at bounding box center [588, 237] width 2 height 1
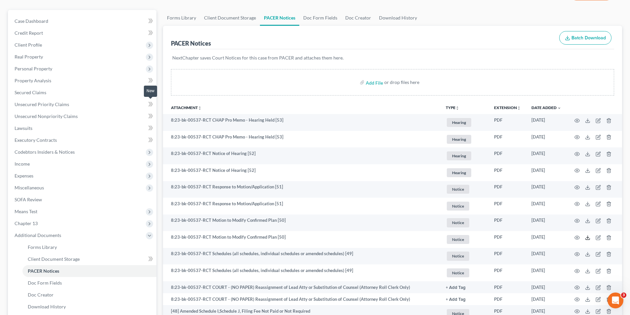
scroll to position [0, 0]
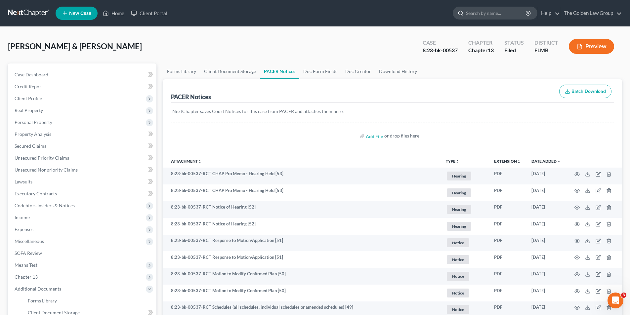
click at [496, 14] on input "search" at bounding box center [496, 13] width 61 height 12
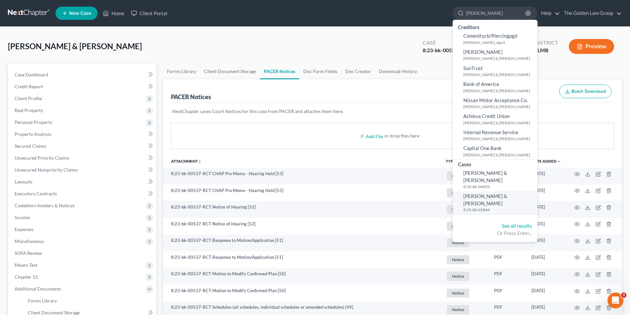
type input "[PERSON_NAME]"
click at [495, 193] on span "[PERSON_NAME] & [PERSON_NAME]" at bounding box center [485, 199] width 44 height 13
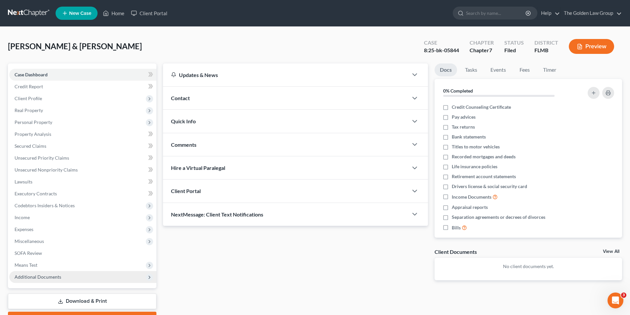
click at [52, 277] on span "Additional Documents" at bounding box center [38, 277] width 47 height 6
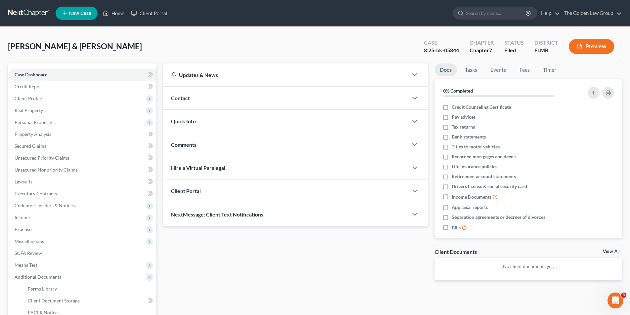
scroll to position [66, 0]
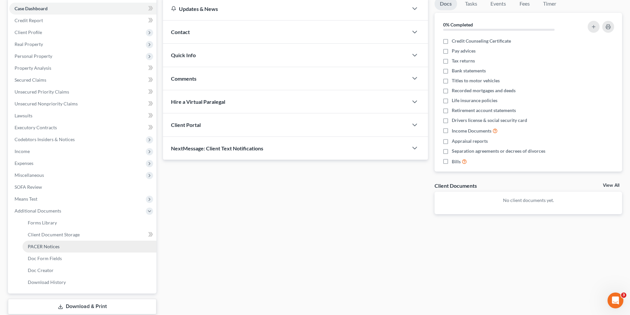
click at [48, 246] on span "PACER Notices" at bounding box center [44, 247] width 32 height 6
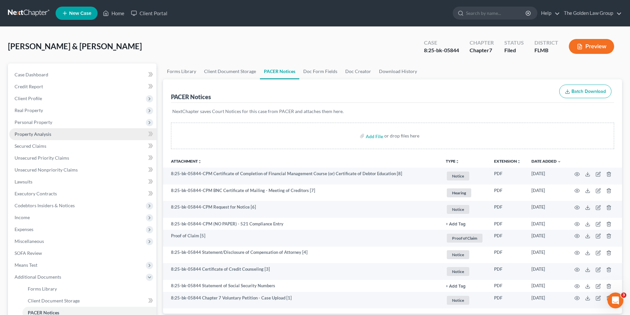
click at [37, 134] on span "Property Analysis" at bounding box center [33, 134] width 37 height 6
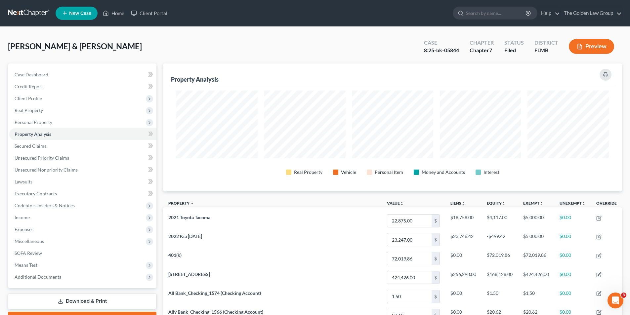
click at [599, 44] on button "Preview" at bounding box center [591, 46] width 45 height 15
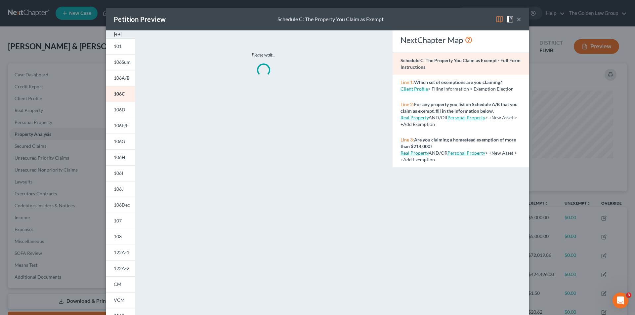
scroll to position [128, 463]
click at [119, 173] on span "106I" at bounding box center [118, 173] width 9 height 6
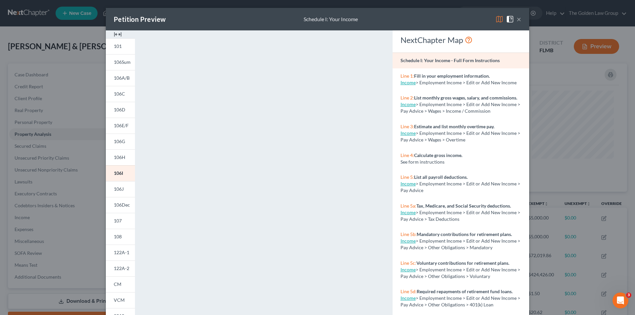
scroll to position [58, 0]
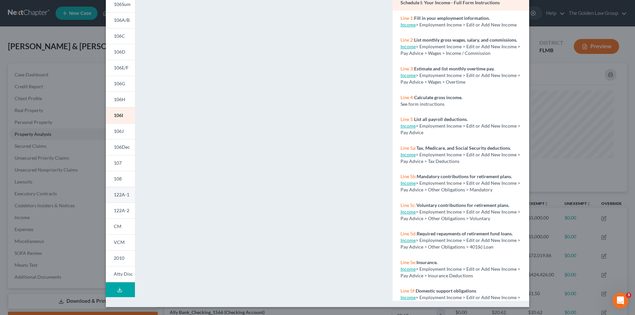
click at [119, 194] on span "122A-1" at bounding box center [122, 195] width 16 height 6
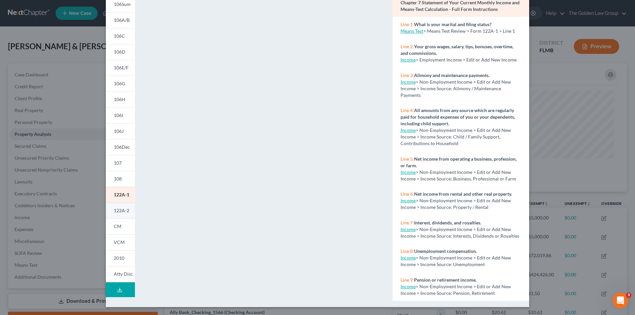
click at [120, 210] on span "122A-2" at bounding box center [122, 211] width 16 height 6
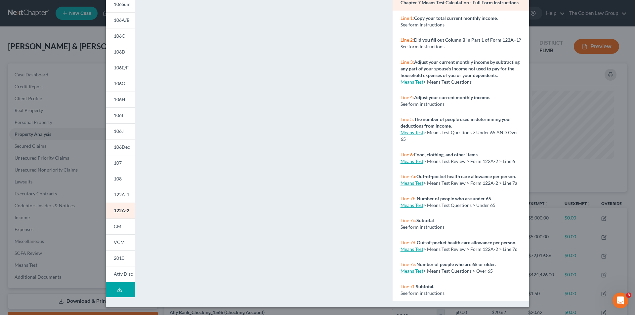
drag, startPoint x: 62, startPoint y: 208, endPoint x: 67, endPoint y: 214, distance: 7.5
click at [62, 208] on div "Petition Preview Chapter 7 Means Test Calculation × 101 106Sum 106A/B 106C 106D…" at bounding box center [317, 157] width 635 height 315
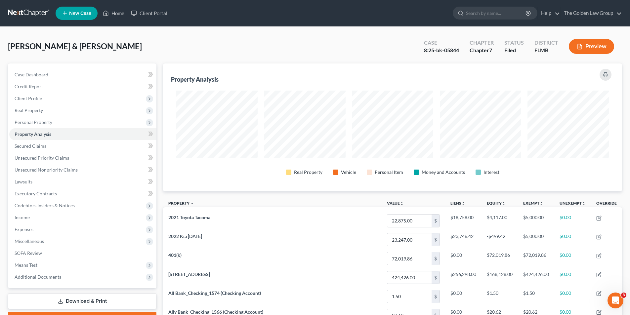
scroll to position [330703, 330372]
click at [472, 11] on input "search" at bounding box center [496, 13] width 61 height 12
click at [505, 10] on input "[PERSON_NAME]" at bounding box center [496, 13] width 61 height 12
click at [507, 12] on input "[PERSON_NAME]" at bounding box center [496, 13] width 61 height 12
click at [502, 14] on input "[PERSON_NAME]" at bounding box center [496, 13] width 61 height 12
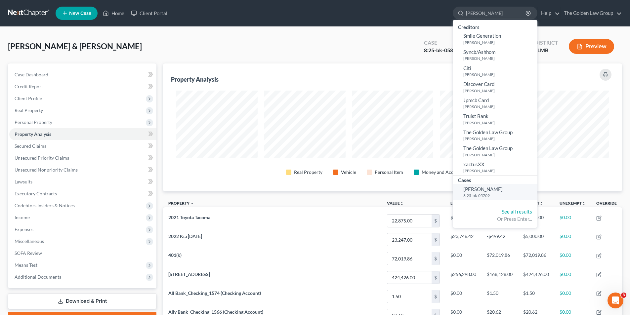
type input "[PERSON_NAME]"
click at [482, 191] on span "[PERSON_NAME]" at bounding box center [482, 189] width 39 height 6
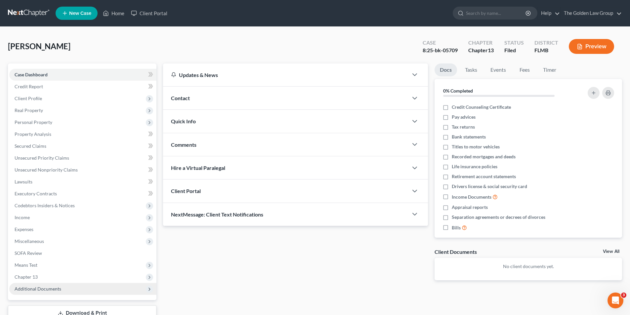
click at [42, 290] on span "Additional Documents" at bounding box center [38, 289] width 47 height 6
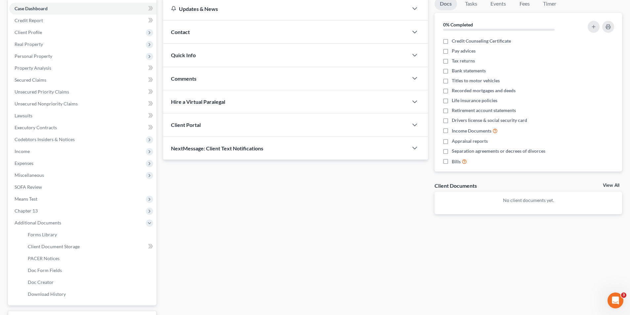
scroll to position [99, 0]
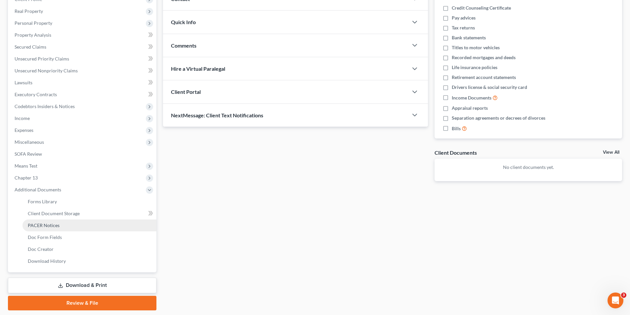
click at [49, 225] on span "PACER Notices" at bounding box center [44, 226] width 32 height 6
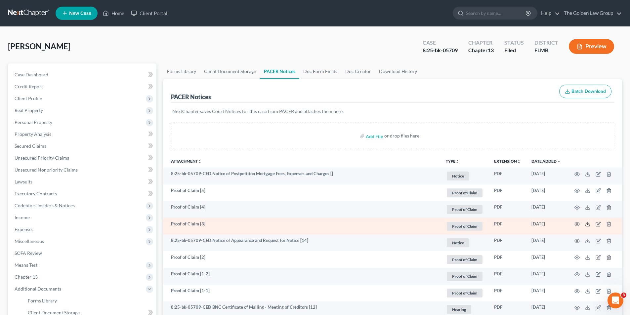
click at [587, 223] on icon at bounding box center [587, 224] width 5 height 5
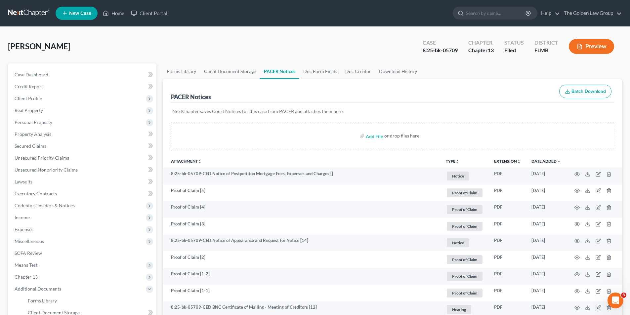
click at [601, 46] on button "Preview" at bounding box center [591, 46] width 45 height 15
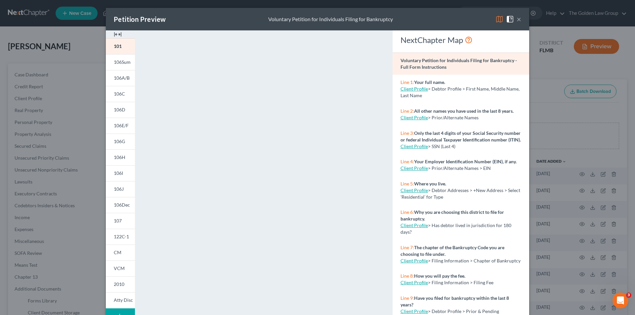
click at [593, 50] on div "Petition Preview Voluntary Petition for Individuals Filing for Bankruptcy × 101…" at bounding box center [317, 157] width 635 height 315
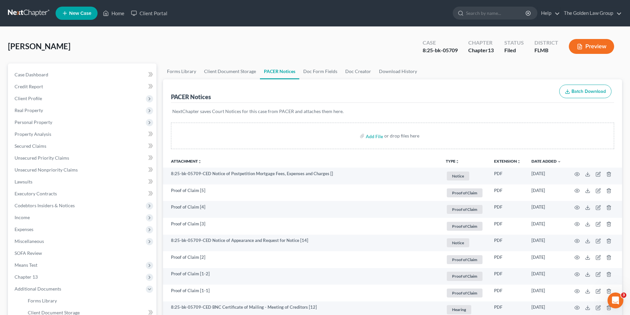
click at [607, 46] on button "Preview" at bounding box center [591, 46] width 45 height 15
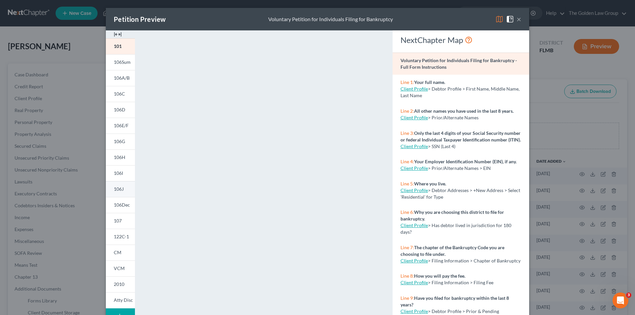
click at [119, 189] on span "106J" at bounding box center [119, 189] width 10 height 6
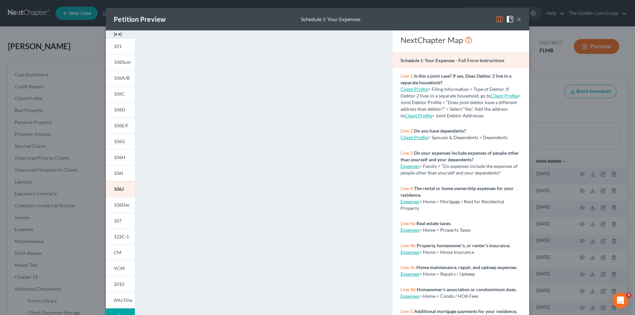
drag, startPoint x: 54, startPoint y: 109, endPoint x: 83, endPoint y: 115, distance: 29.1
click at [55, 108] on div "Petition Preview Schedule J: Your Expenses × 101 106Sum 106A/B 106C 106D 106E/F…" at bounding box center [317, 157] width 635 height 315
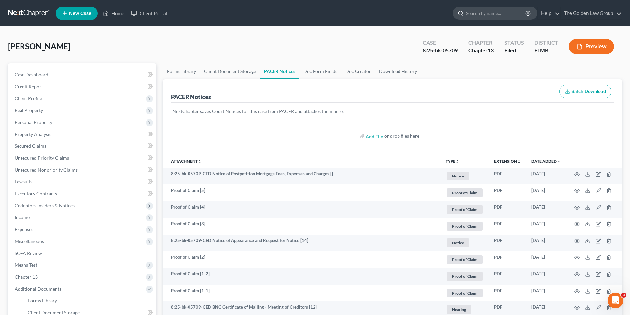
click at [470, 10] on input "search" at bounding box center [496, 13] width 61 height 12
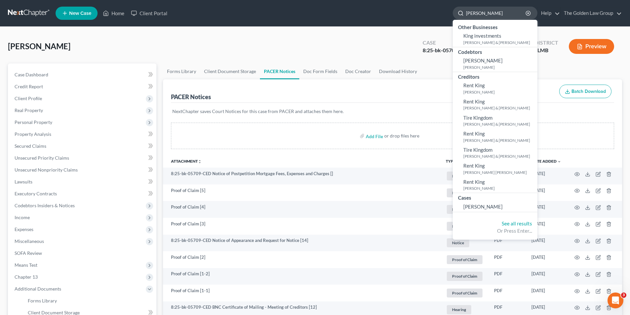
type input "[PERSON_NAME]"
